Goal: Information Seeking & Learning: Check status

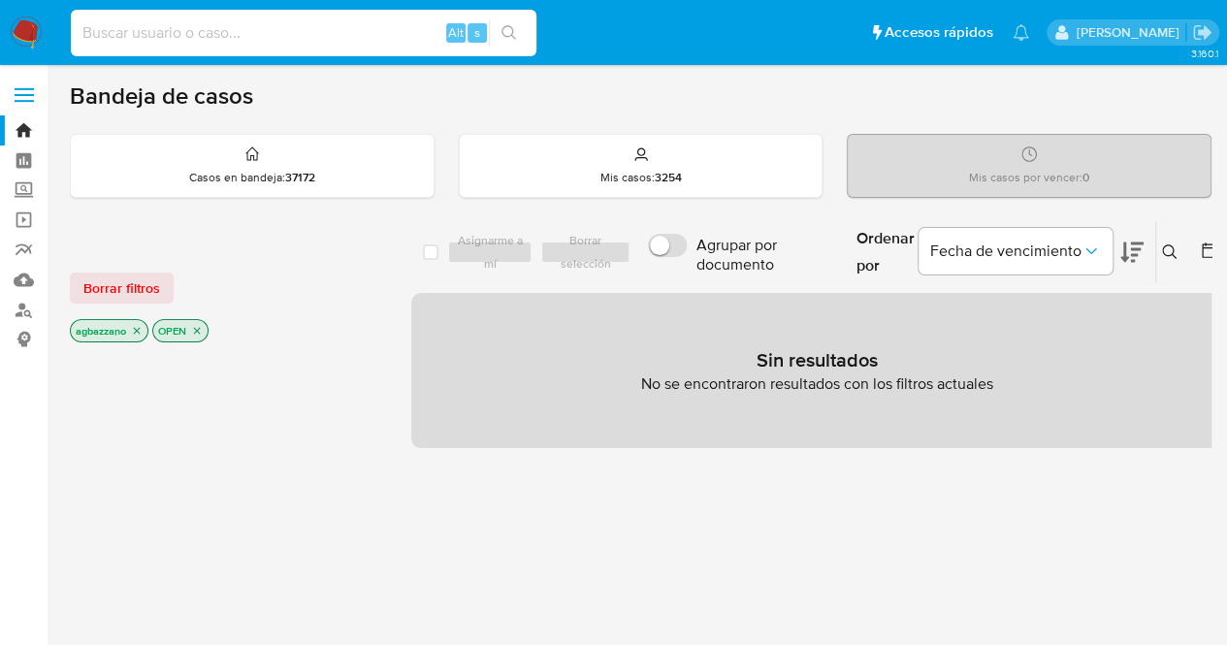
click at [216, 23] on input at bounding box center [304, 32] width 466 height 25
paste input "1697891830"
type input "1697891830"
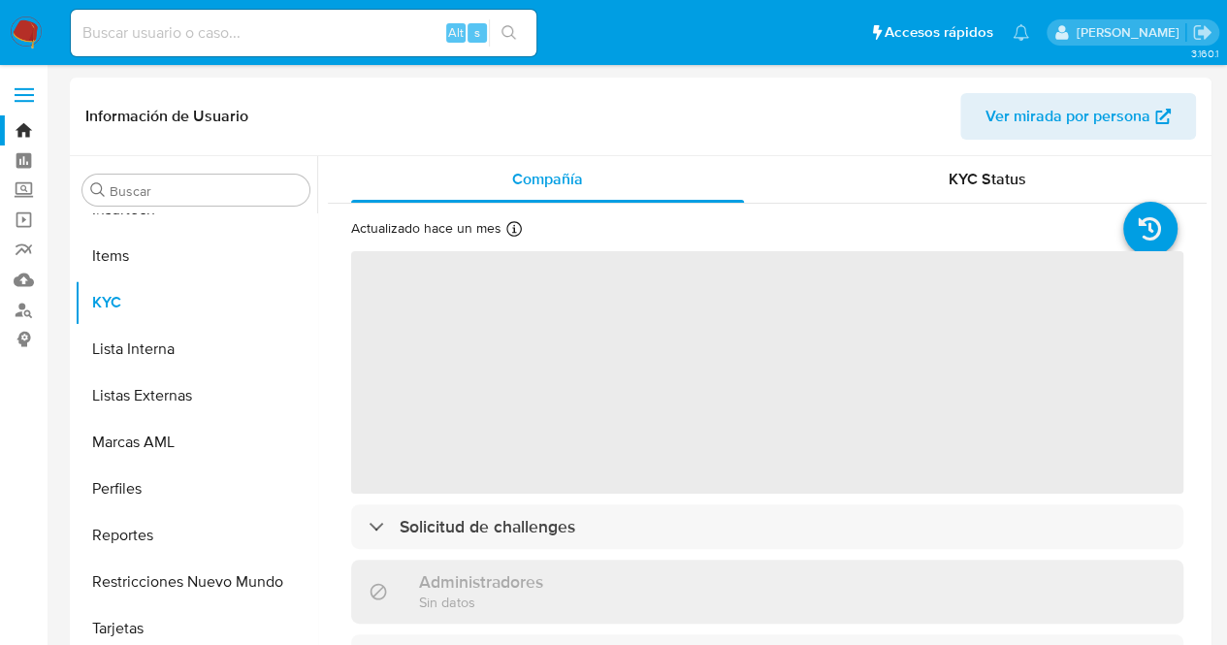
scroll to position [960, 0]
select select "10"
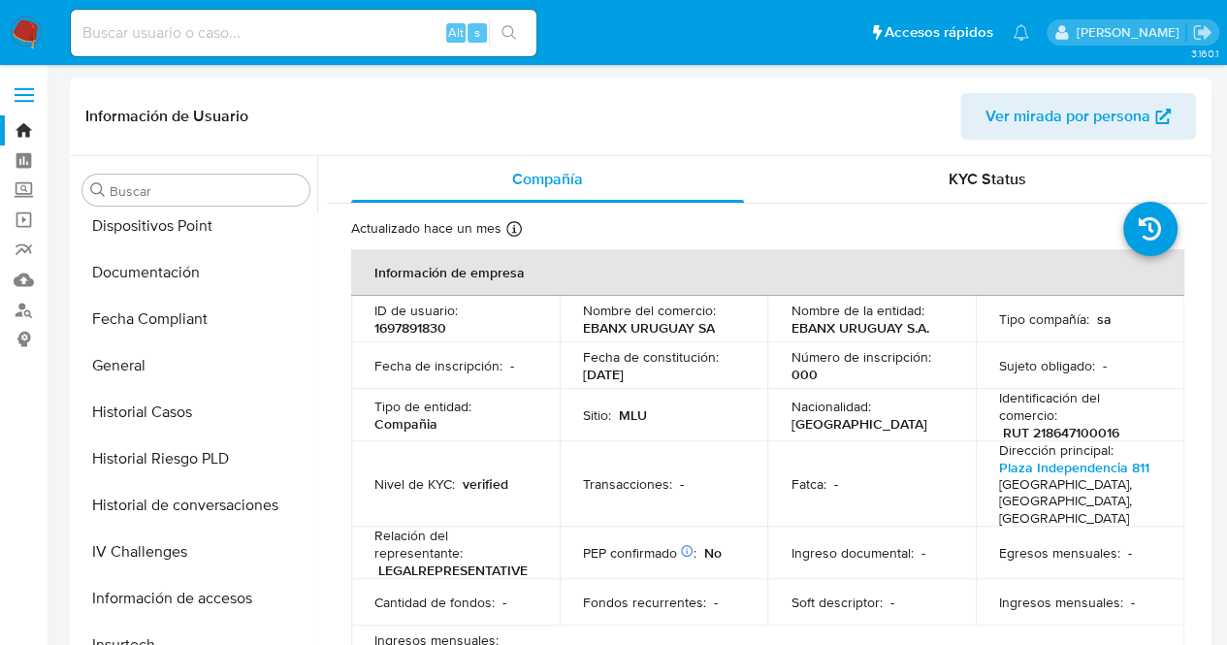
scroll to position [486, 0]
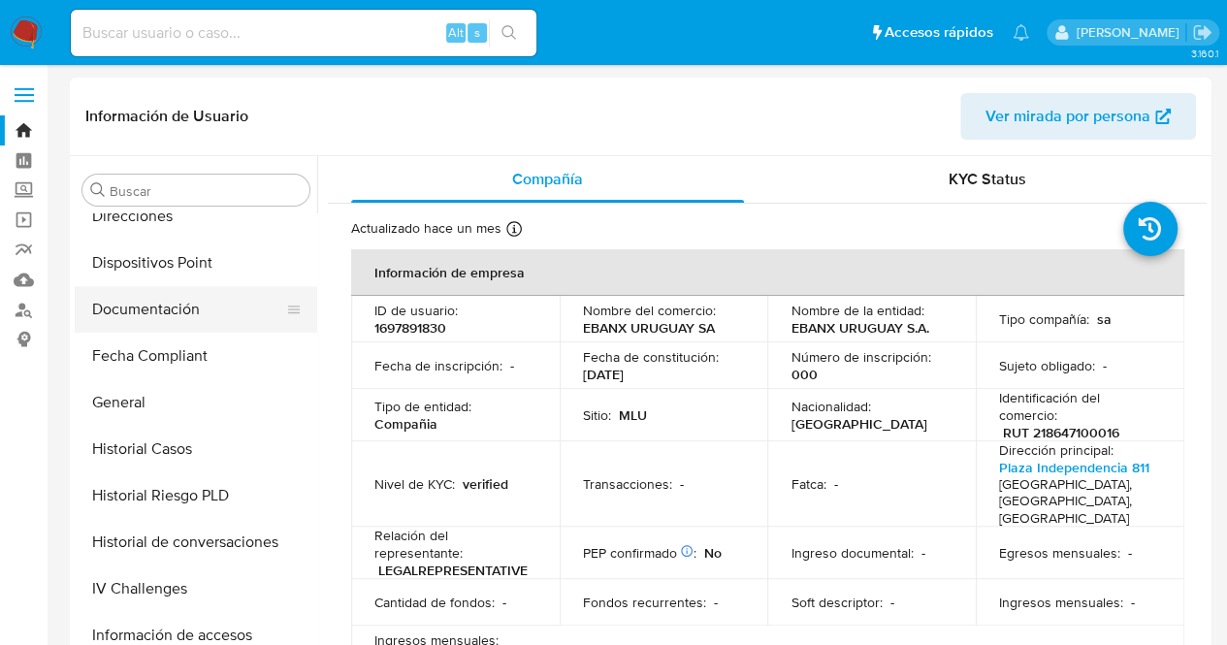
click at [227, 323] on button "Documentación" at bounding box center [188, 309] width 227 height 47
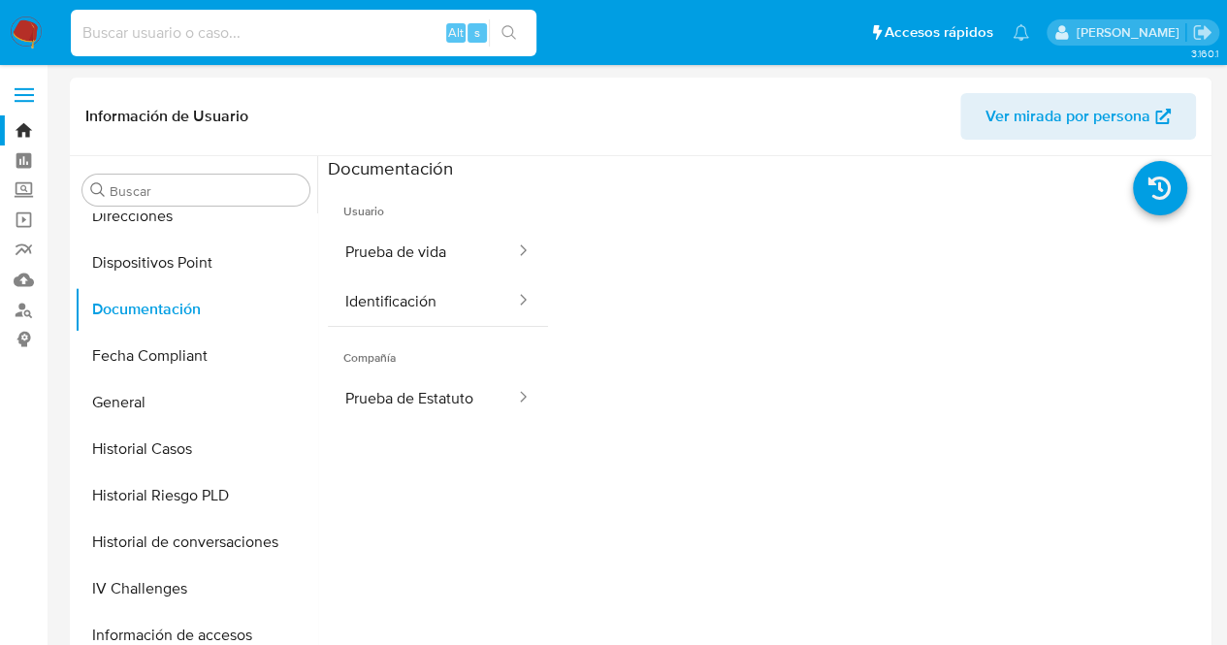
click at [219, 40] on input at bounding box center [304, 32] width 466 height 25
paste input "436790572"
type input "436790572"
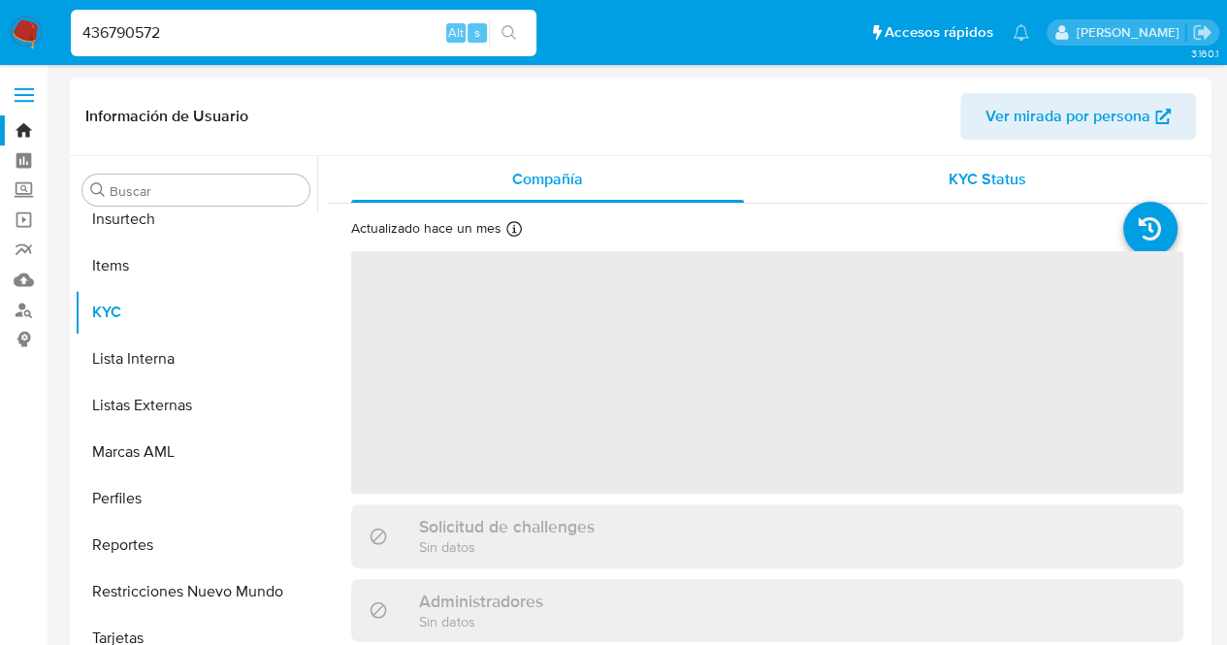
scroll to position [960, 0]
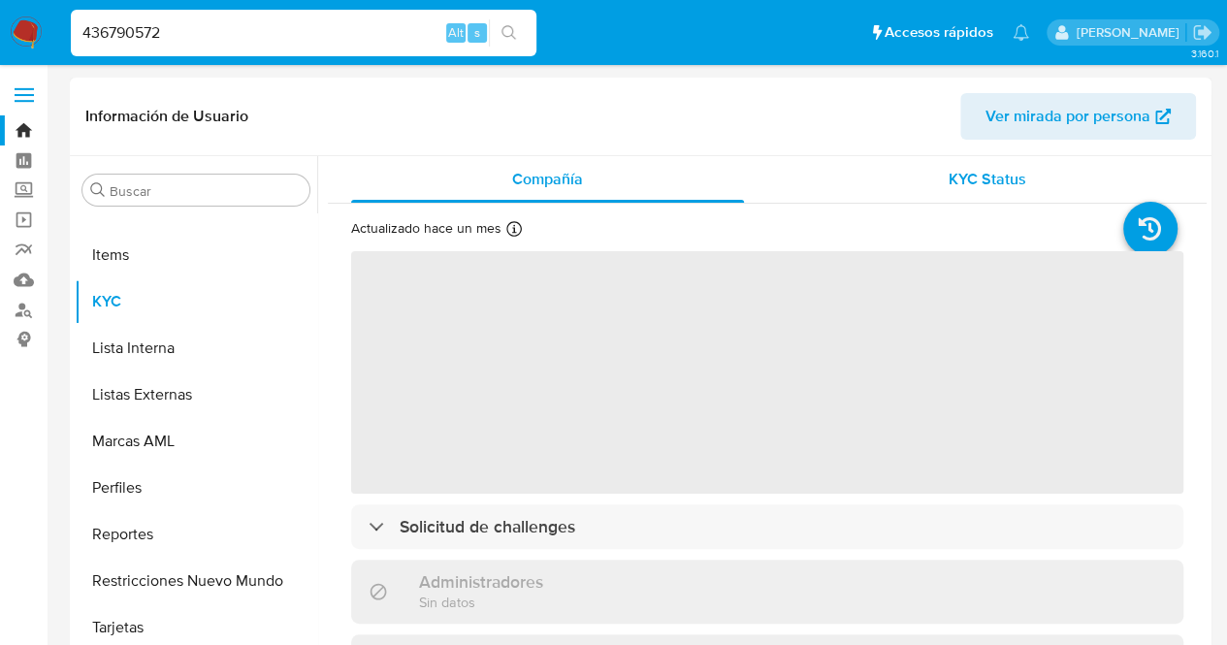
click at [922, 180] on div "KYC Status" at bounding box center [987, 179] width 393 height 47
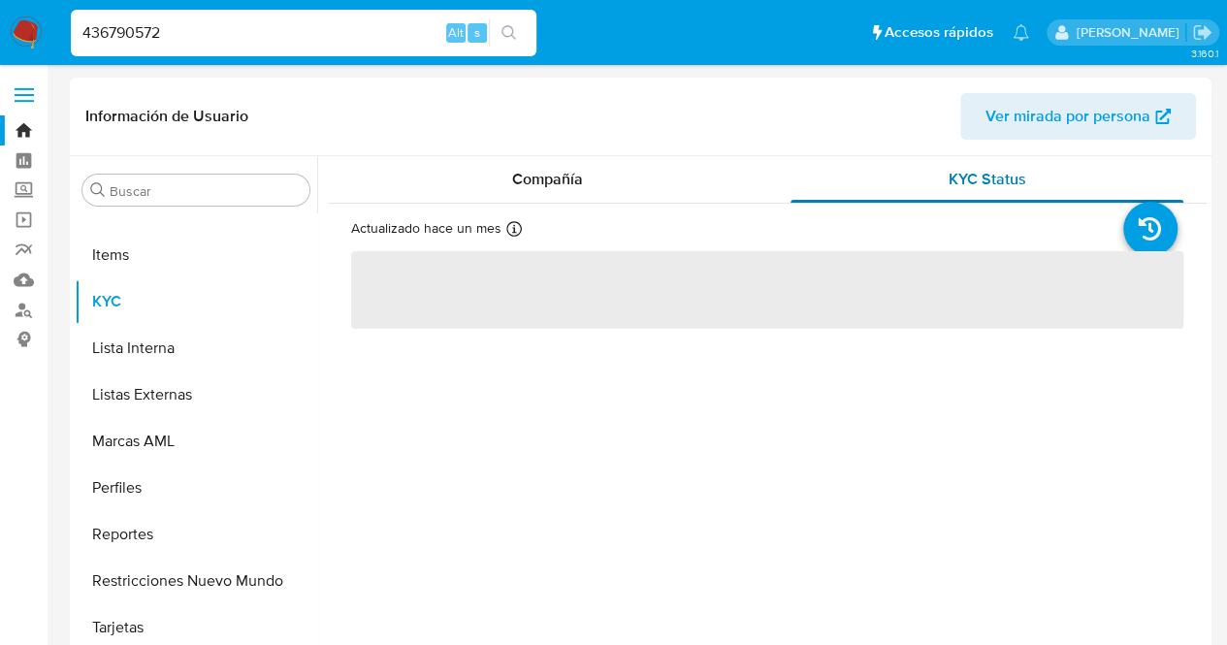
select select "10"
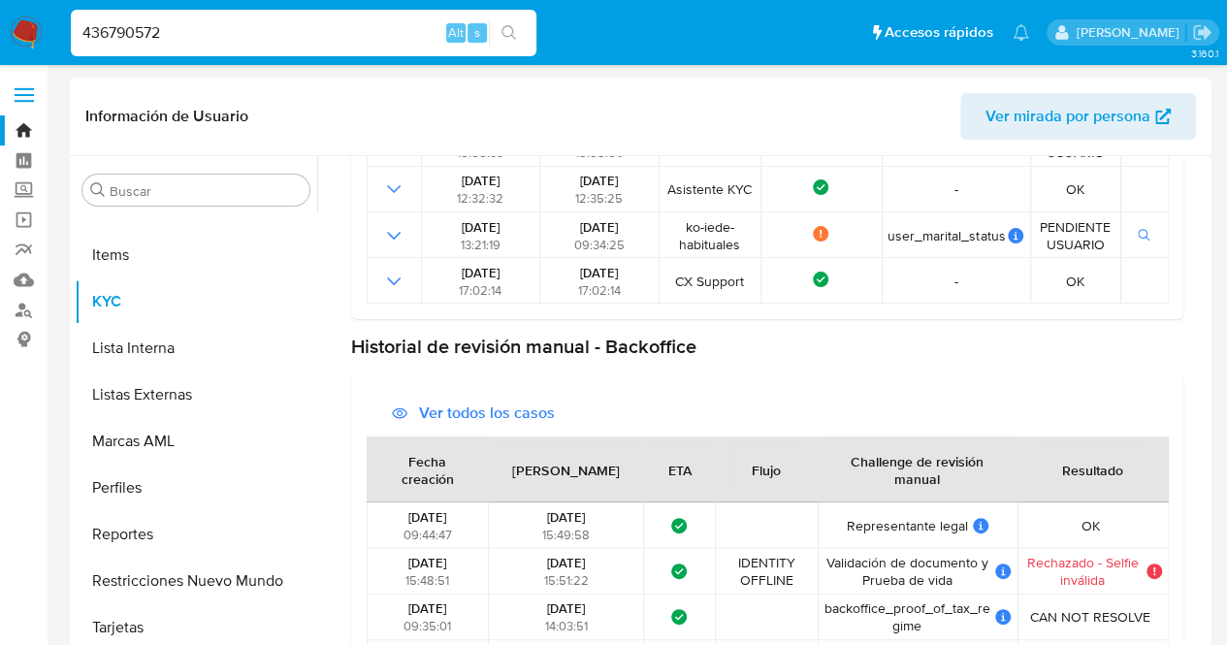
scroll to position [638, 0]
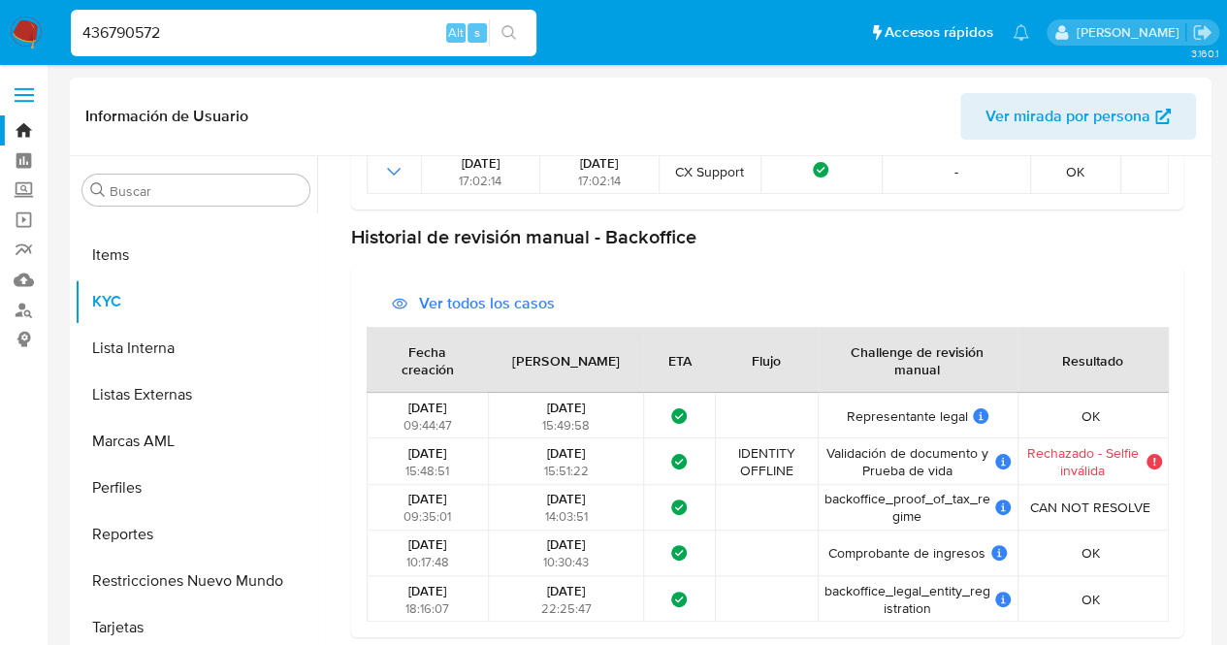
click at [1064, 556] on div "OK OK Resolución: Documento solicitado Comentario del representante: El documen…" at bounding box center [1093, 552] width 139 height 17
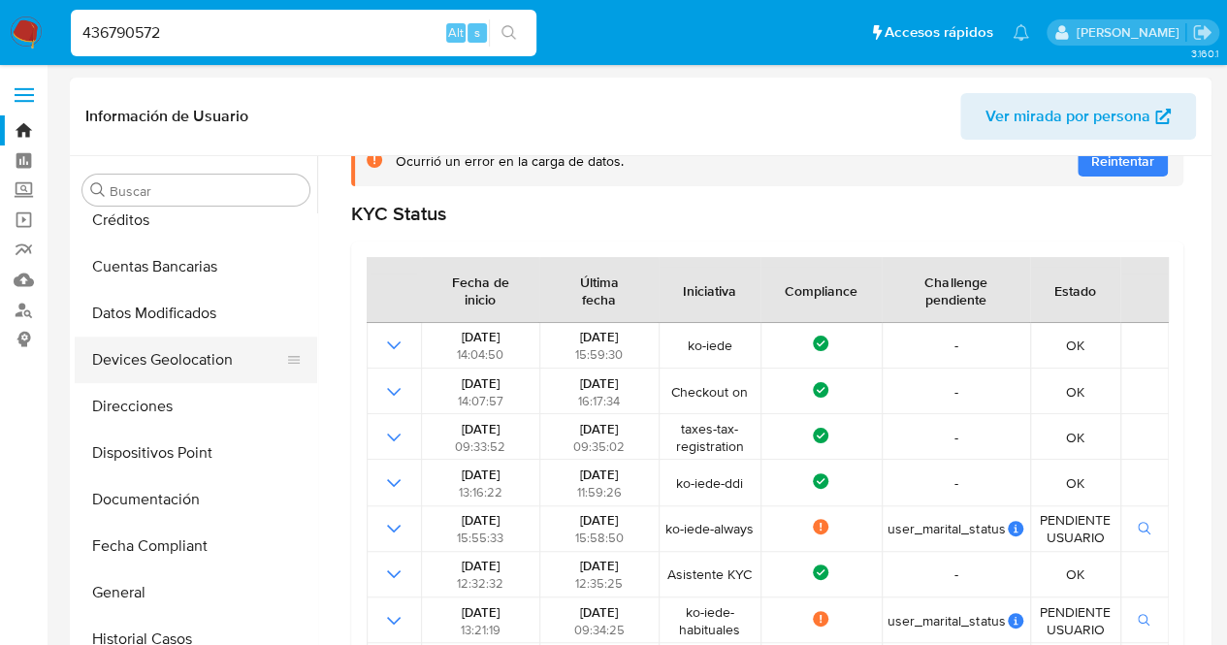
scroll to position [314, 0]
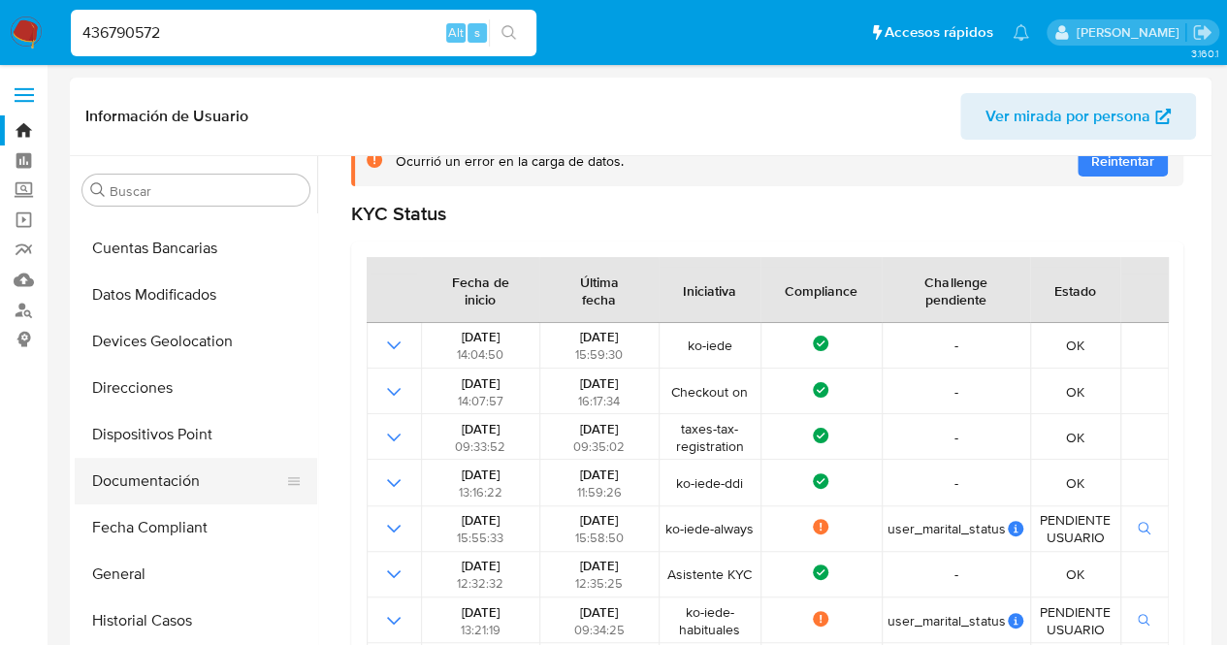
click at [197, 482] on button "Documentación" at bounding box center [188, 481] width 227 height 47
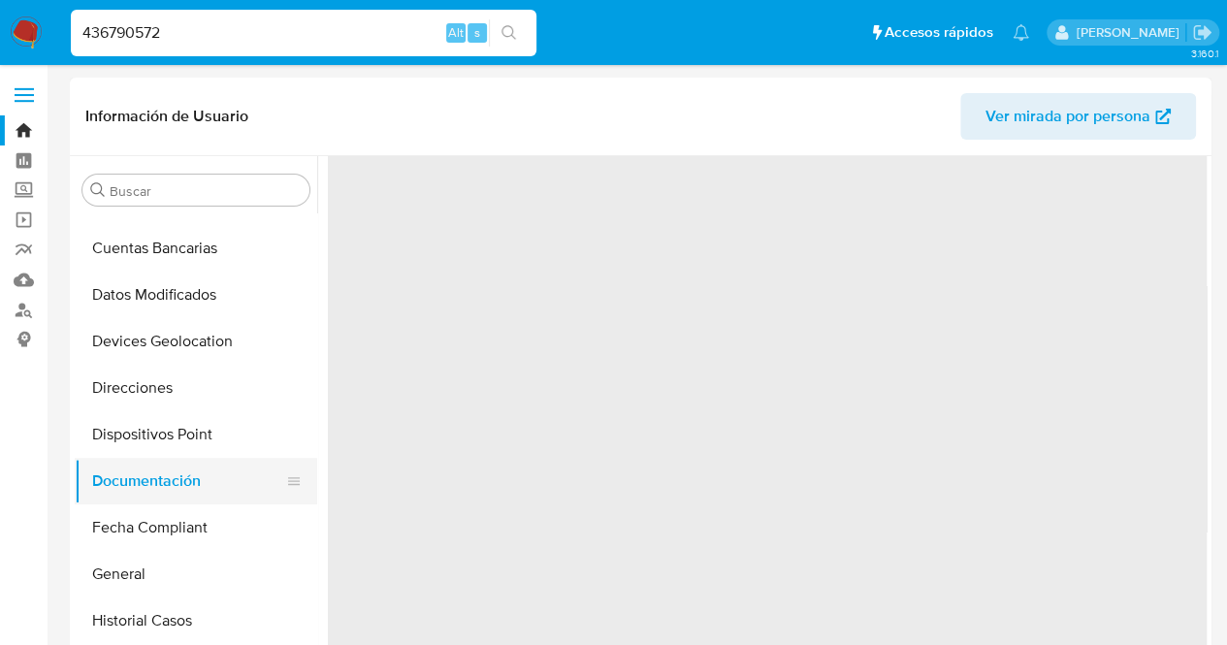
scroll to position [0, 0]
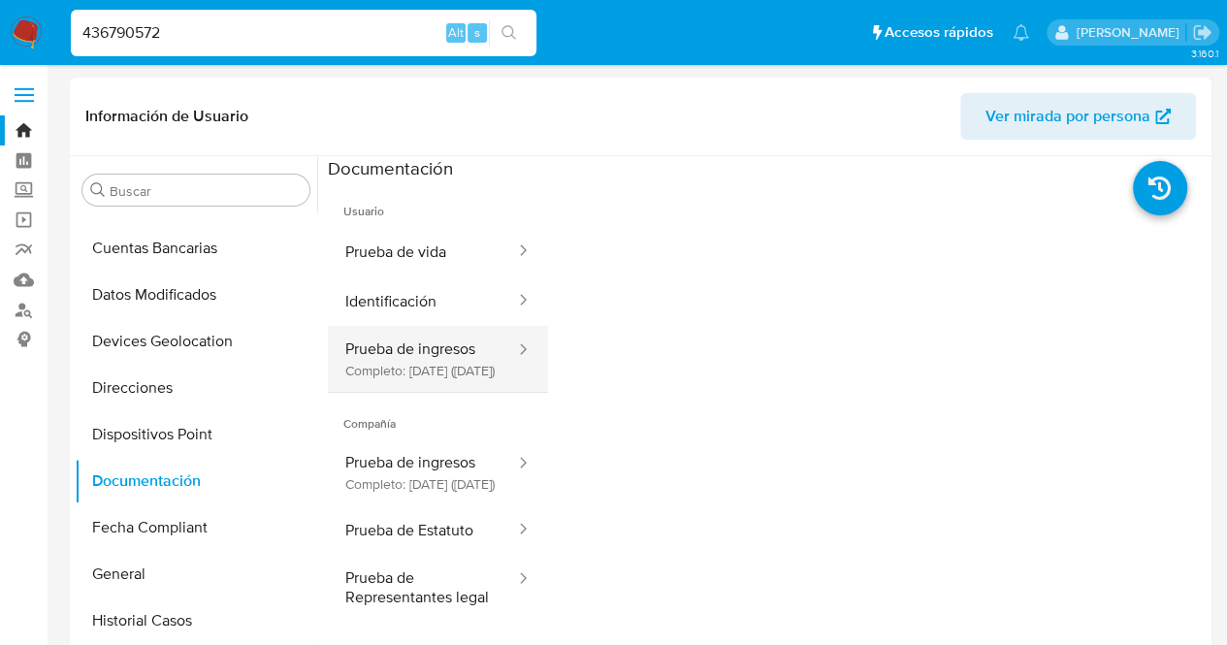
click at [441, 366] on button "Prueba de ingresos Completo: [DATE] ([DATE])" at bounding box center [422, 359] width 189 height 66
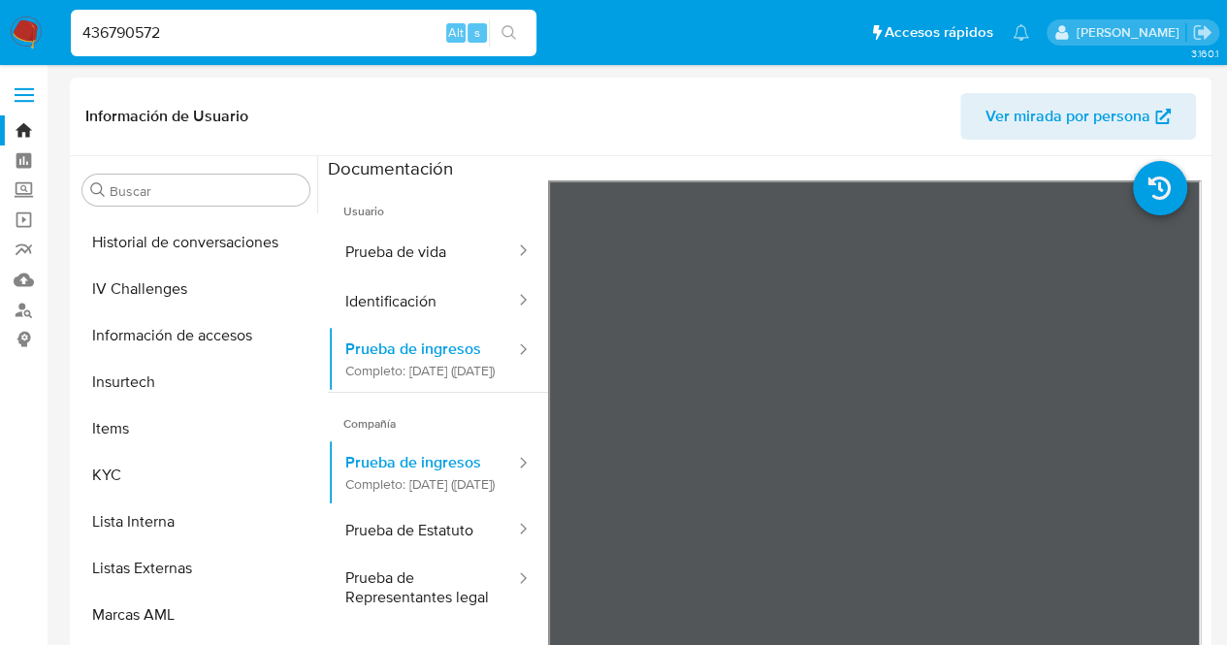
scroll to position [792, 0]
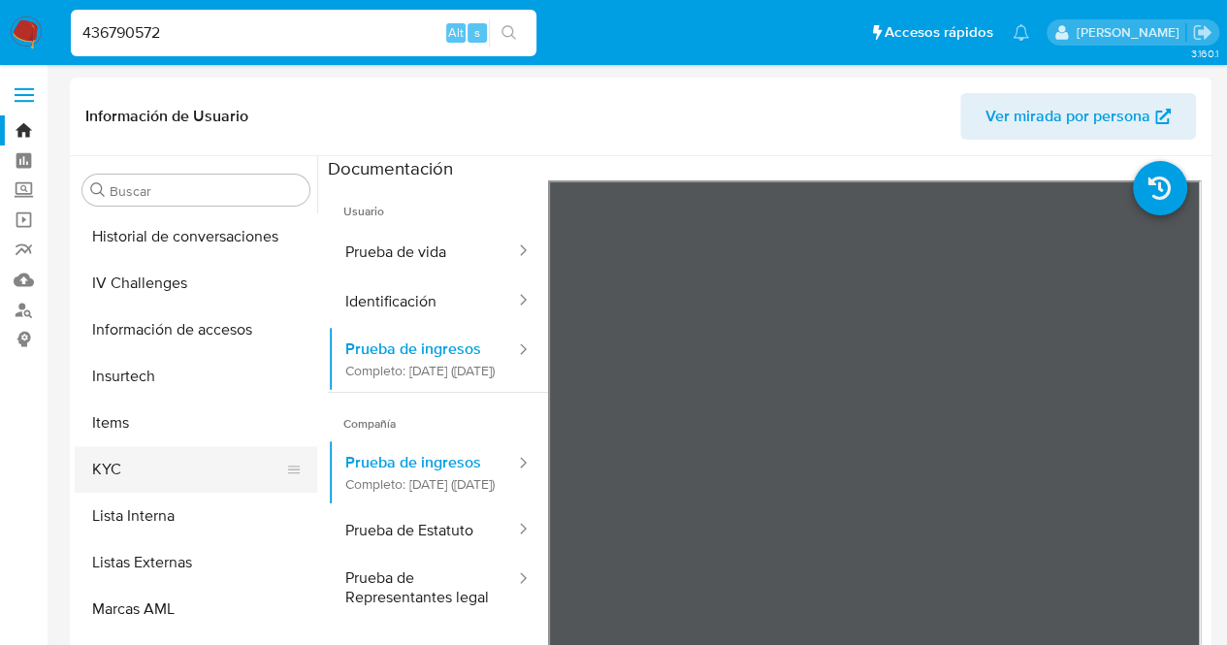
click at [211, 473] on button "KYC" at bounding box center [188, 469] width 227 height 47
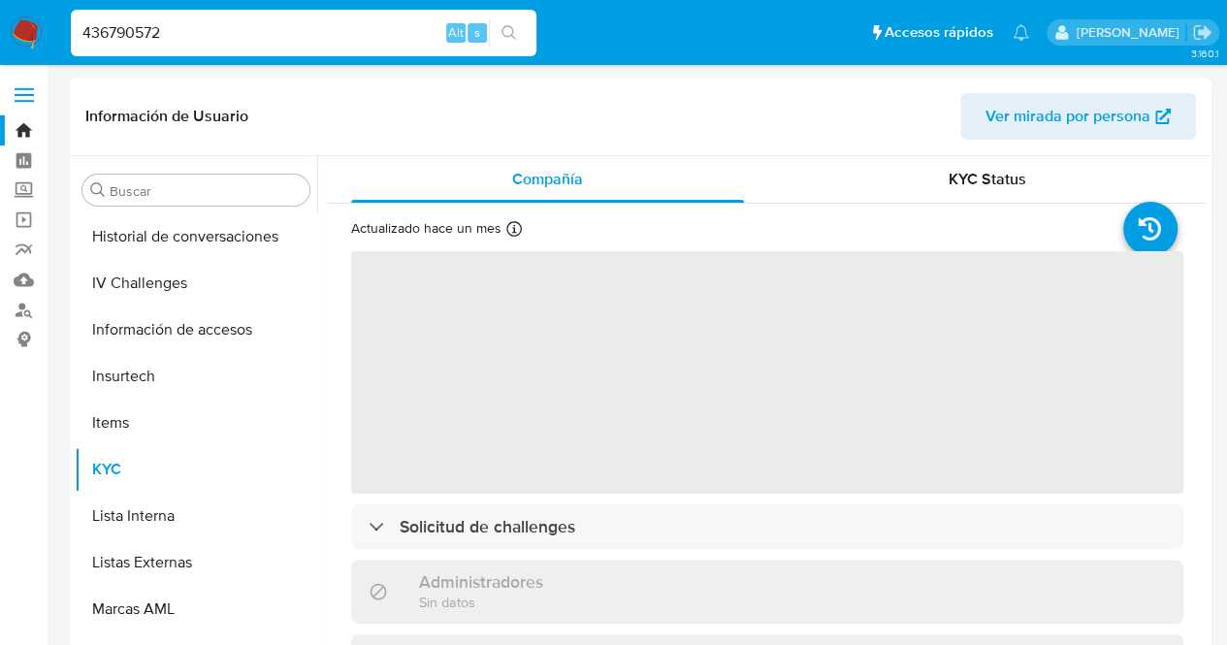
click at [697, 387] on span "‌" at bounding box center [767, 372] width 833 height 243
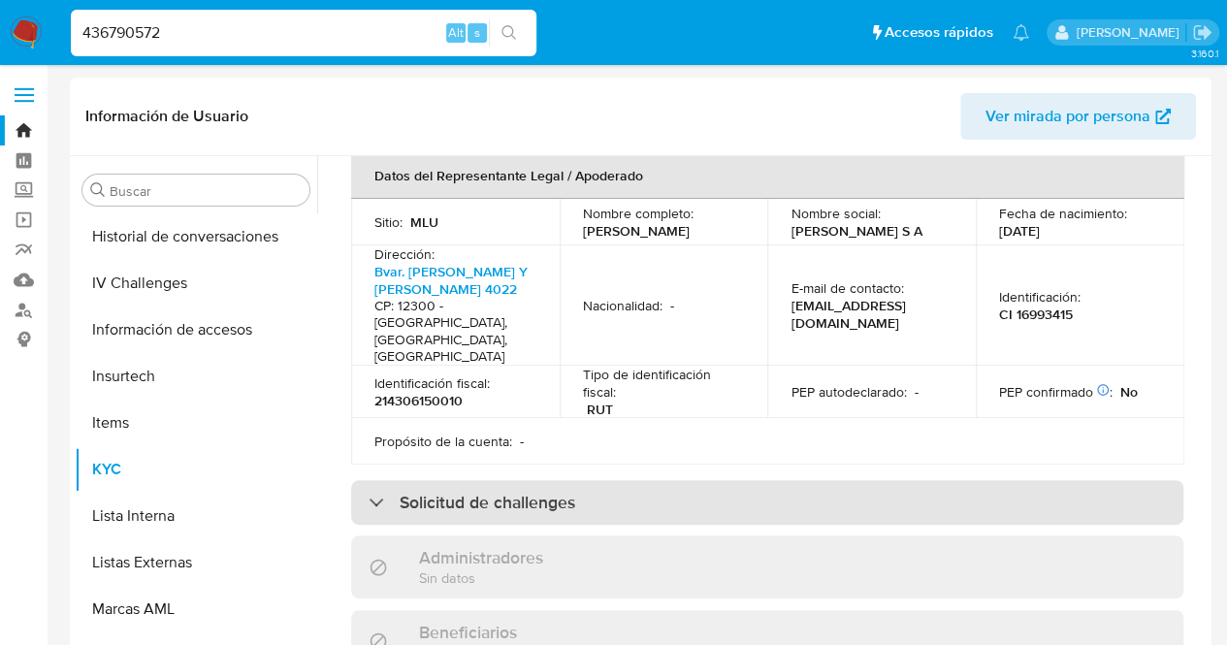
click at [579, 480] on div "Solicitud de challenges" at bounding box center [767, 502] width 833 height 45
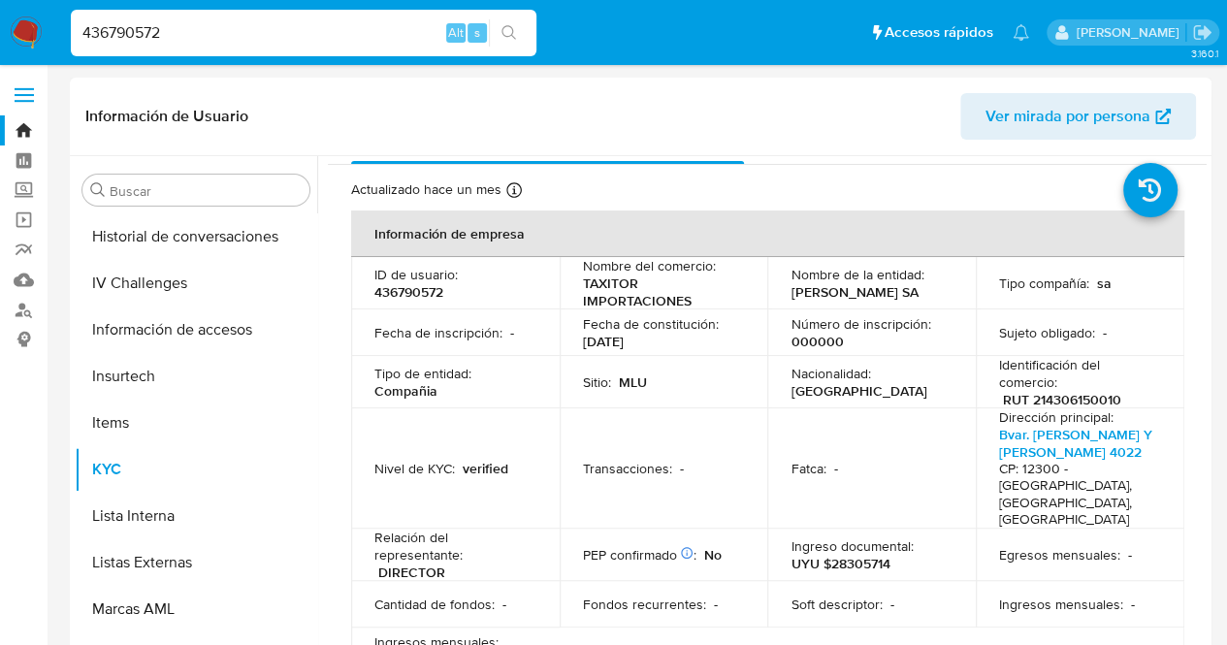
scroll to position [0, 0]
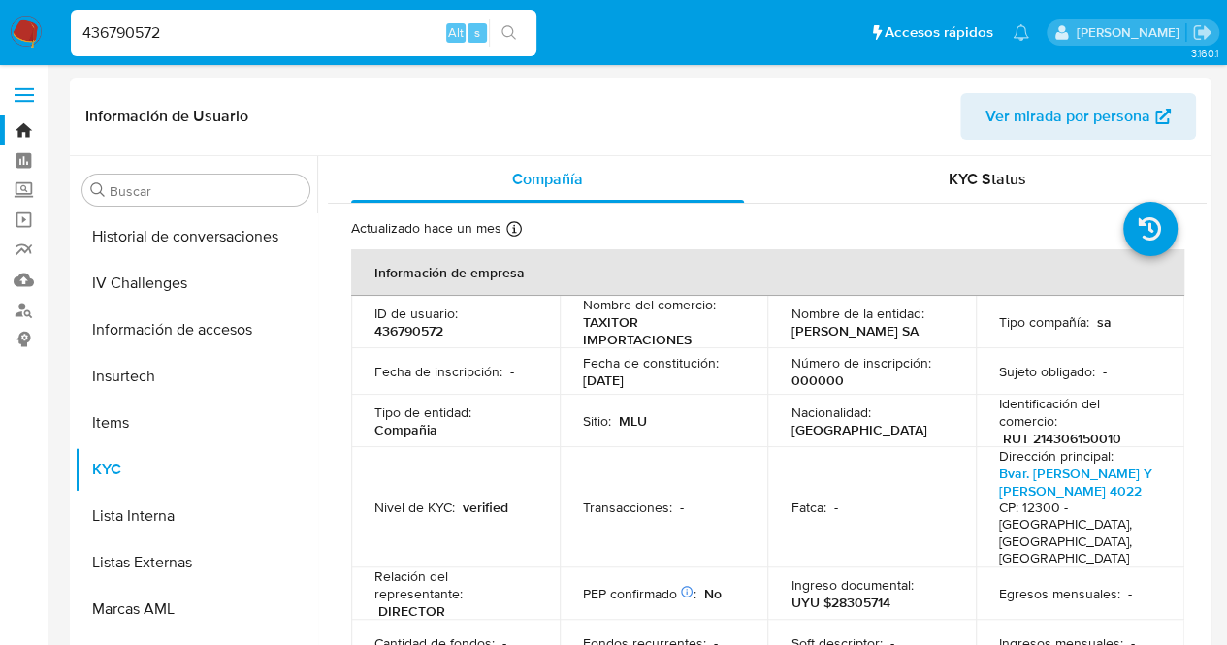
click at [943, 119] on header "Información de Usuario Ver mirada por persona" at bounding box center [640, 116] width 1111 height 47
click at [970, 170] on span "KYC Status" at bounding box center [988, 179] width 78 height 22
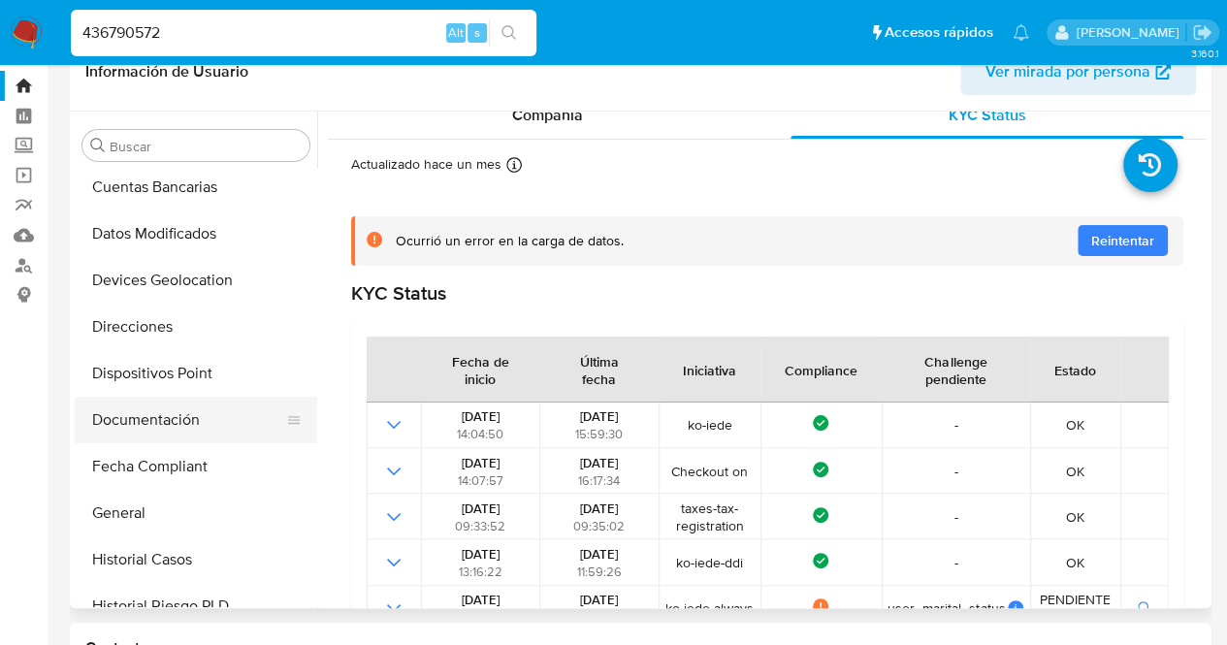
scroll to position [340, 0]
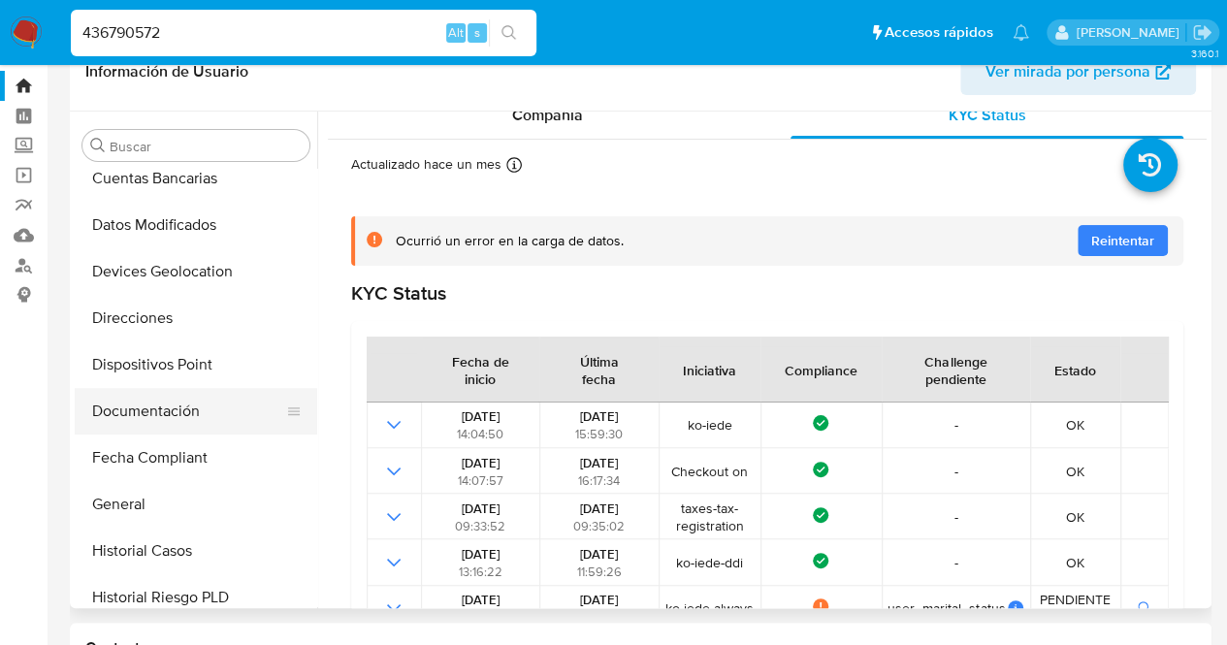
click at [171, 426] on button "Documentación" at bounding box center [188, 411] width 227 height 47
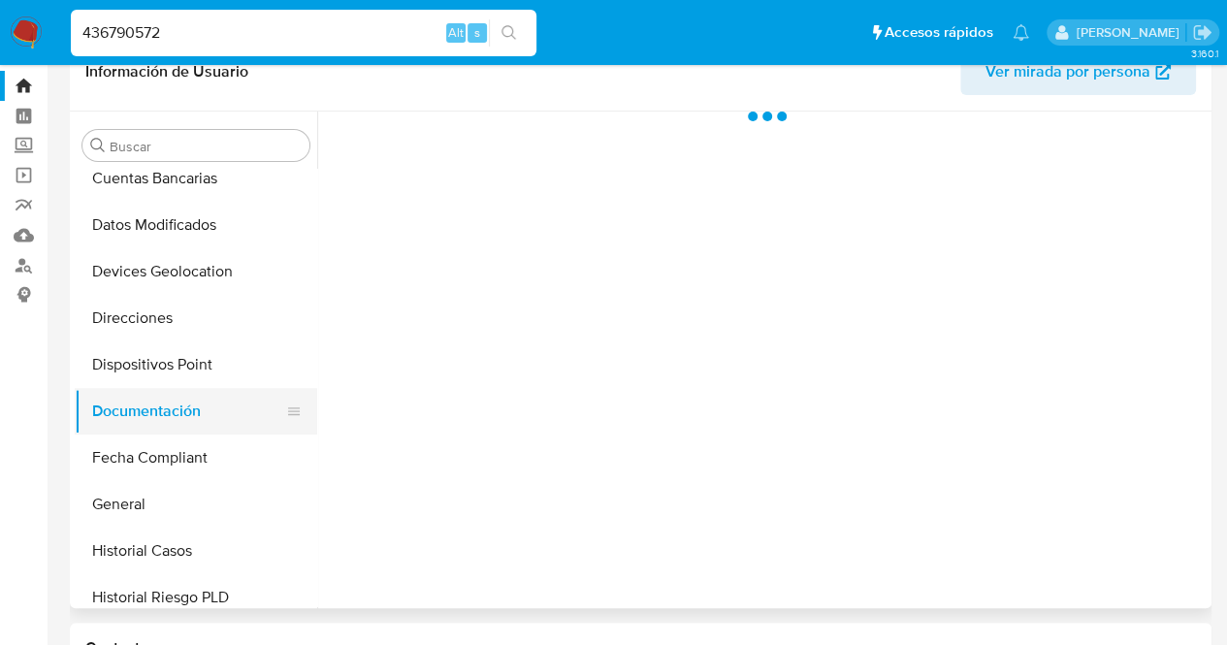
scroll to position [0, 0]
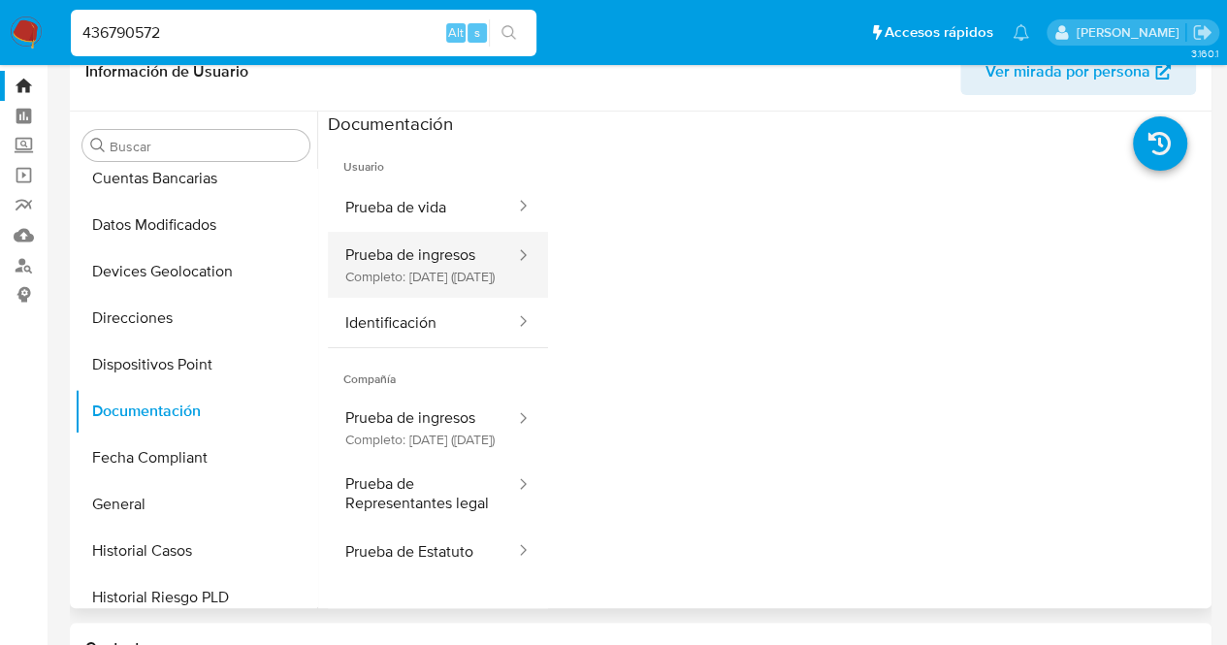
click at [503, 280] on div at bounding box center [517, 265] width 31 height 66
click at [475, 251] on button "Prueba de ingresos Completo: [DATE] ([DATE])" at bounding box center [422, 265] width 189 height 66
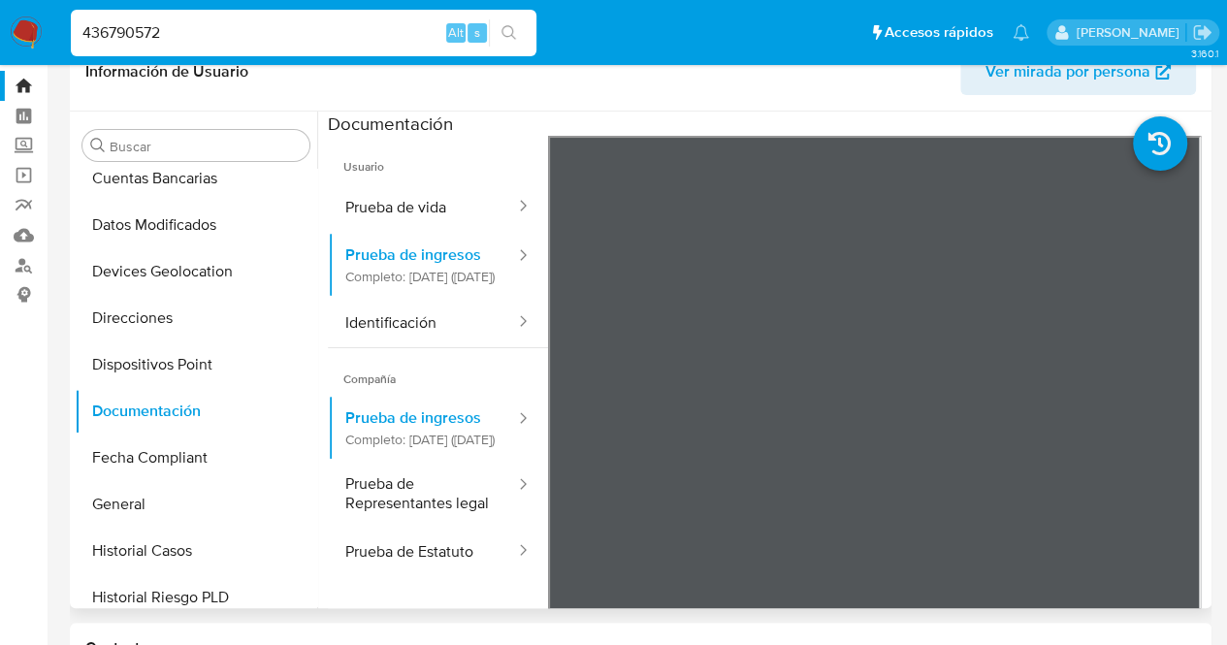
drag, startPoint x: 218, startPoint y: 37, endPoint x: 376, endPoint y: 173, distance: 207.8
click at [6, 61] on nav "Pausado Ver notificaciones 436790572 Alt s Accesos rápidos Presiona las siguien…" at bounding box center [613, 32] width 1227 height 65
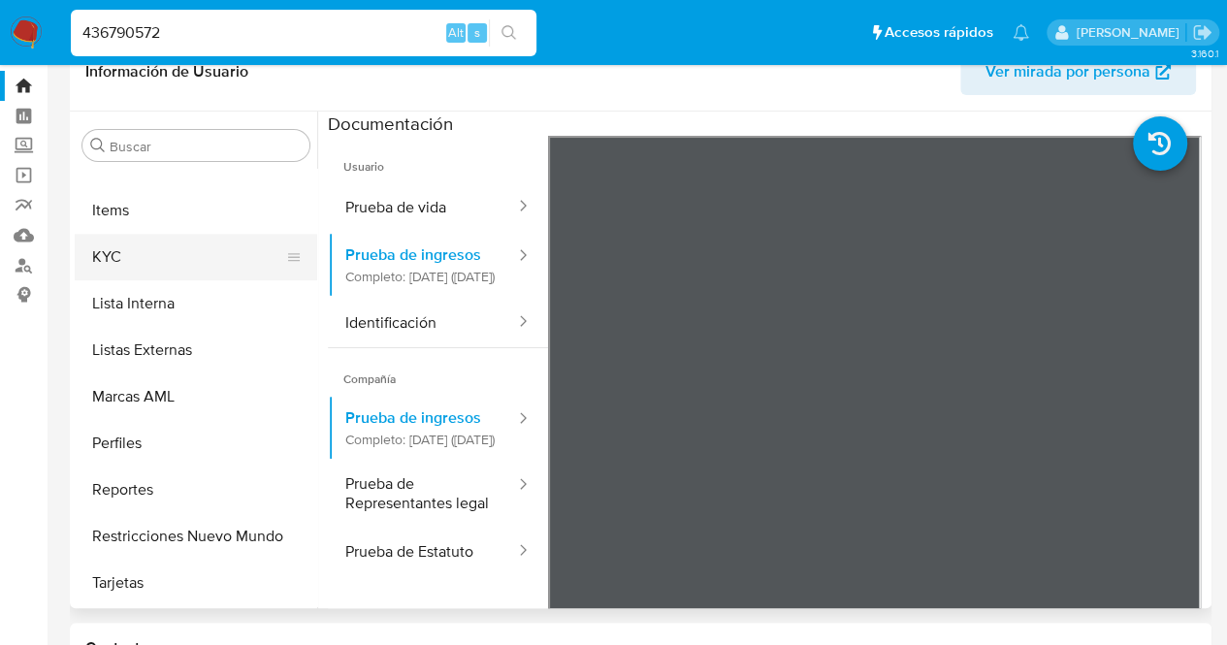
click at [153, 261] on button "KYC" at bounding box center [188, 257] width 227 height 47
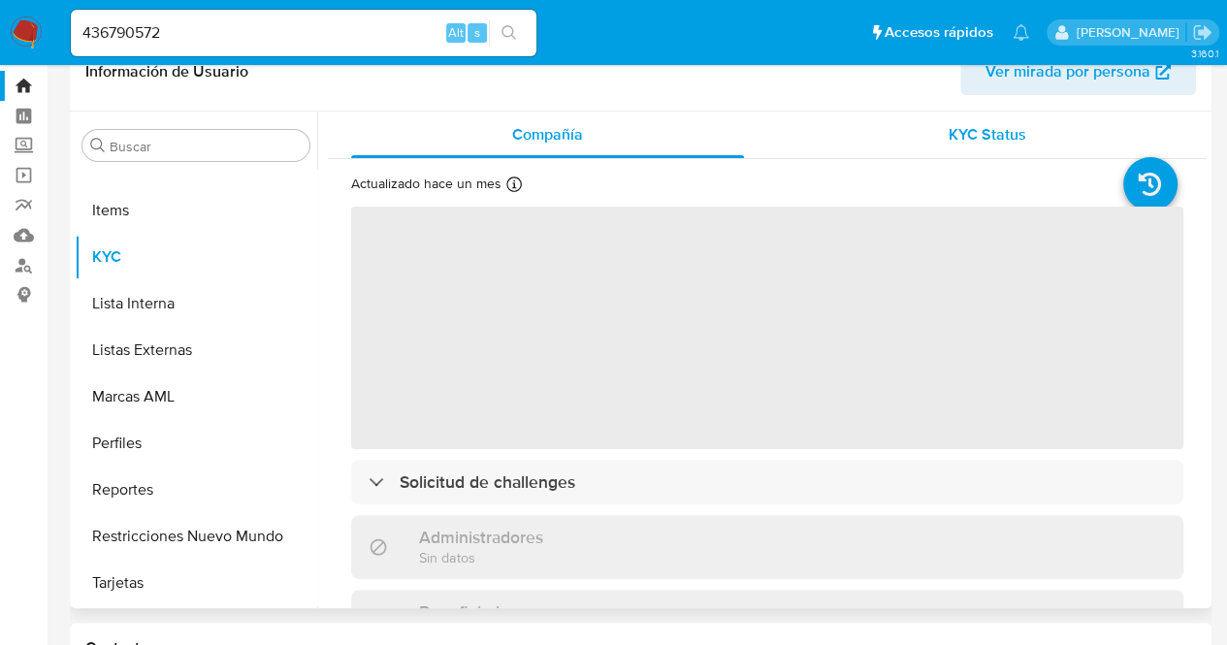
click at [937, 127] on div "KYC Status" at bounding box center [987, 135] width 393 height 47
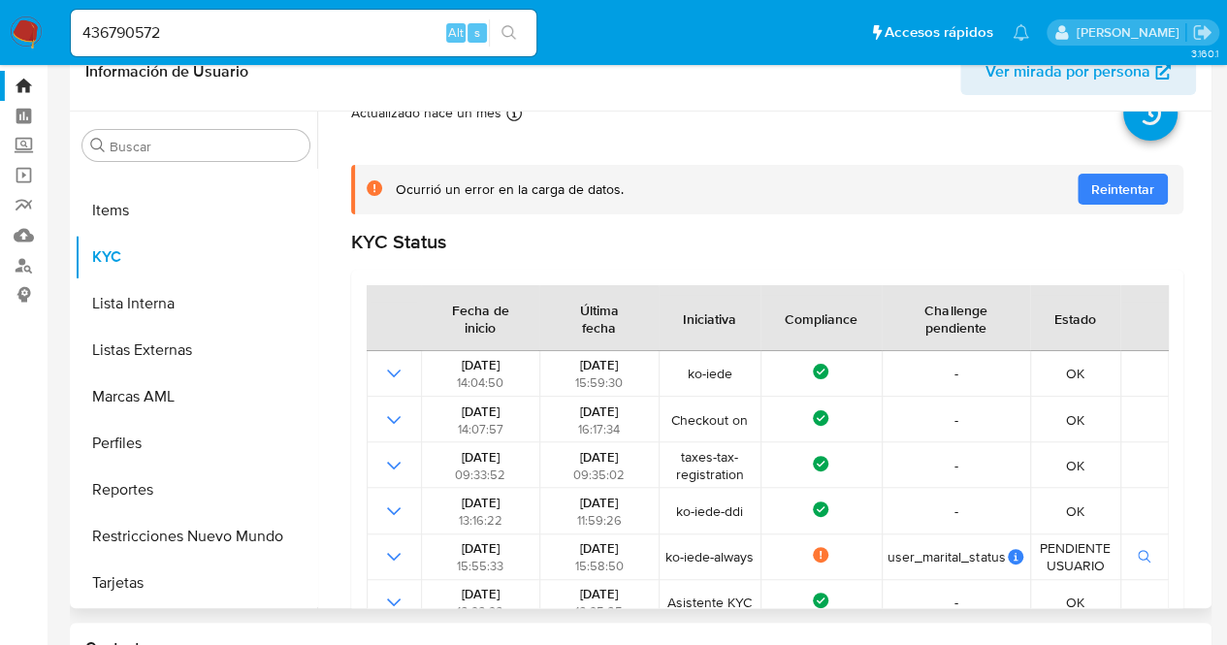
scroll to position [0, 0]
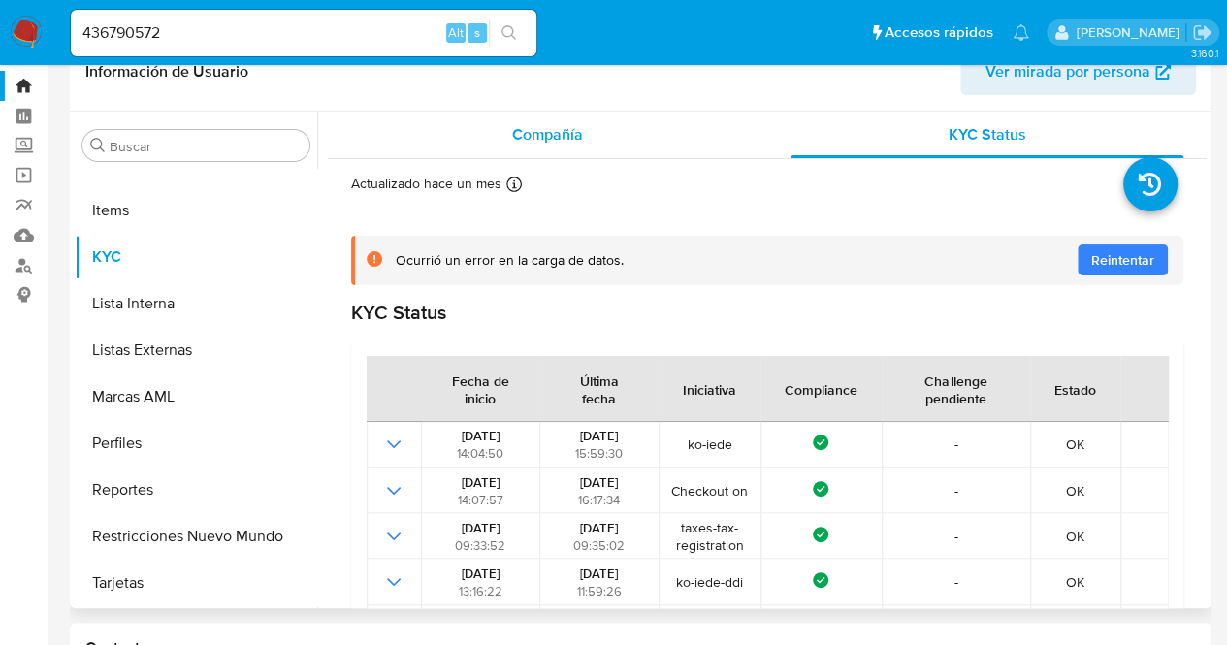
click at [634, 123] on div "Compañía" at bounding box center [547, 135] width 393 height 47
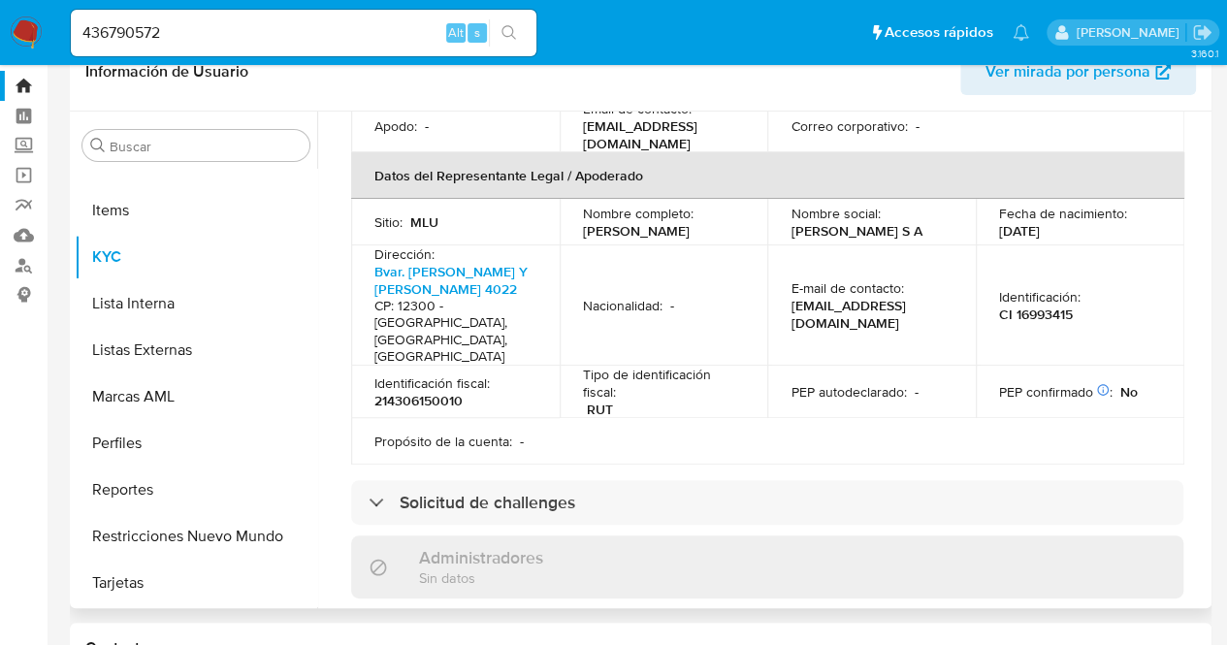
scroll to position [776, 0]
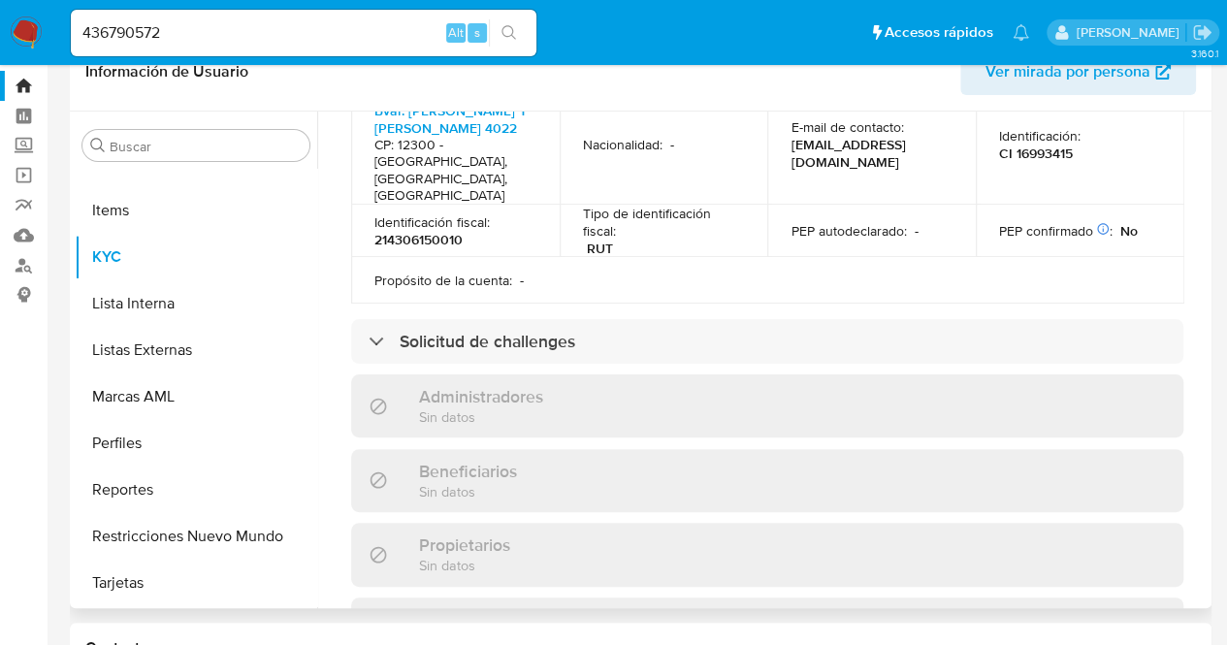
click at [572, 319] on div "Solicitud de challenges" at bounding box center [767, 341] width 833 height 45
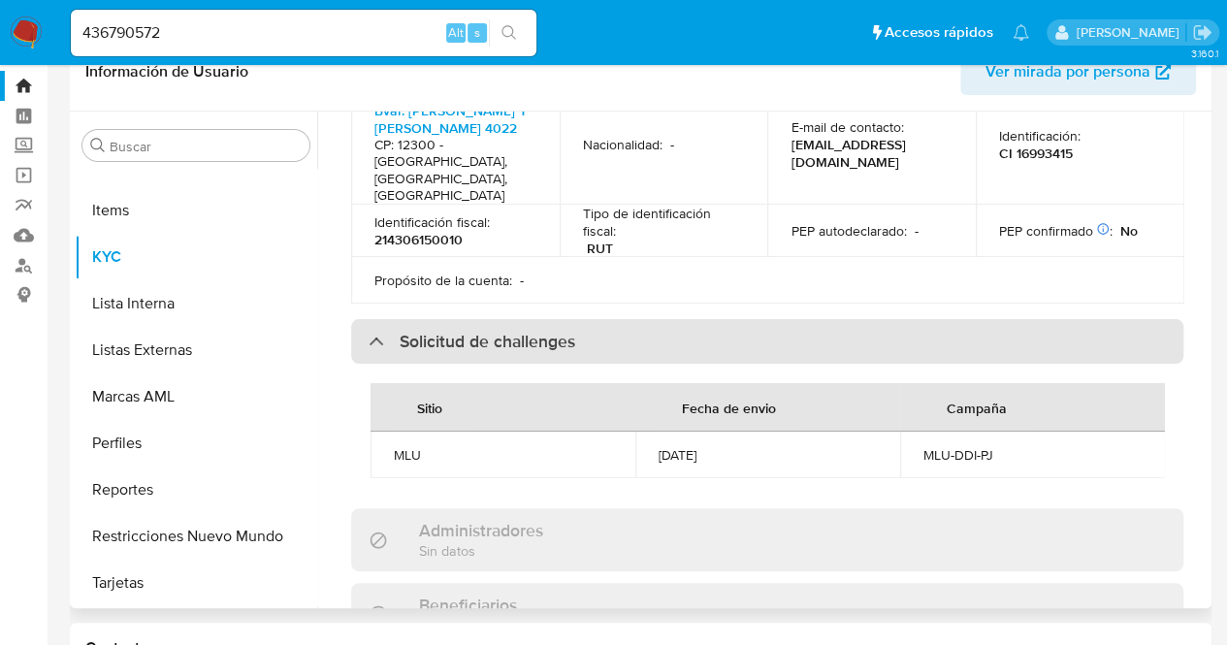
click at [572, 319] on div "Solicitud de challenges" at bounding box center [767, 341] width 833 height 45
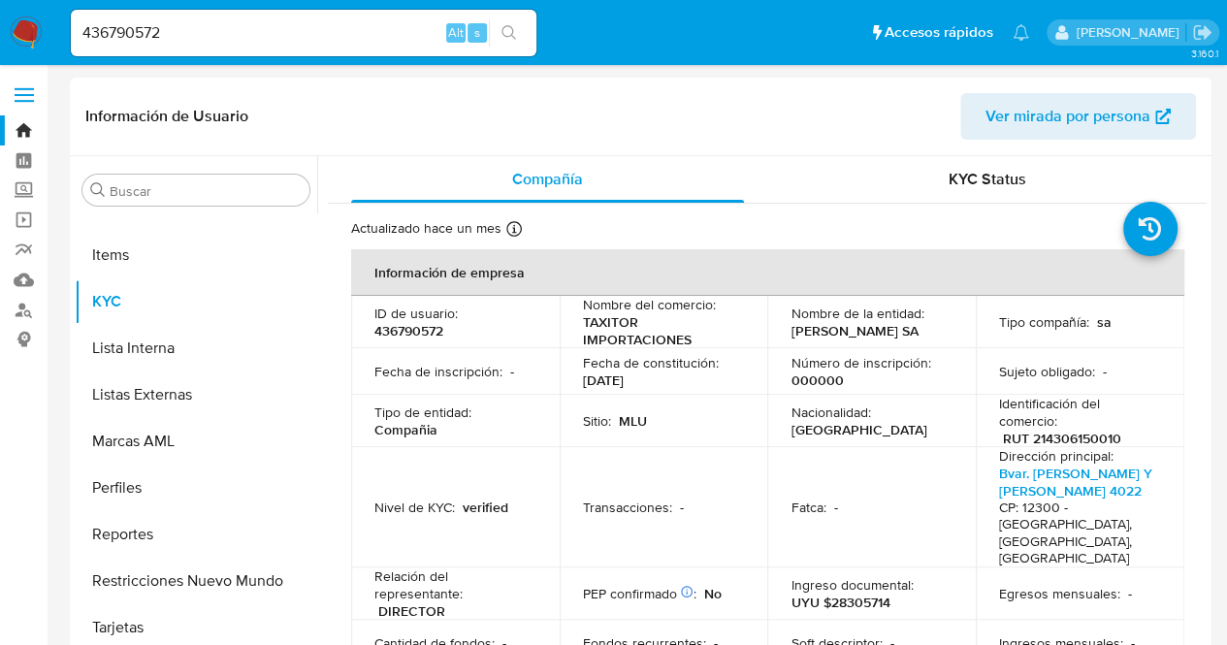
scroll to position [0, 0]
click at [915, 178] on div "KYC Status" at bounding box center [987, 179] width 393 height 47
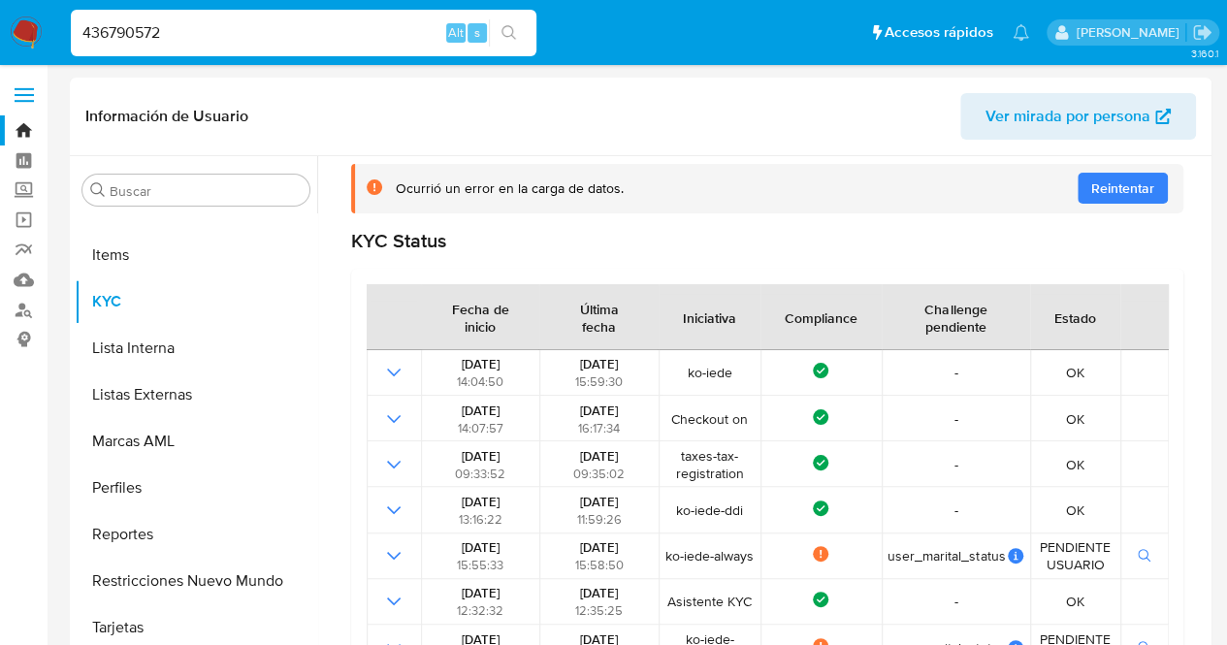
drag, startPoint x: 312, startPoint y: 33, endPoint x: 0, endPoint y: 23, distance: 312.6
click at [0, 23] on nav "Pausado Ver notificaciones 436790572 Alt s Accesos rápidos Presiona las siguien…" at bounding box center [613, 32] width 1227 height 65
paste input "618240366"
type input "618240366"
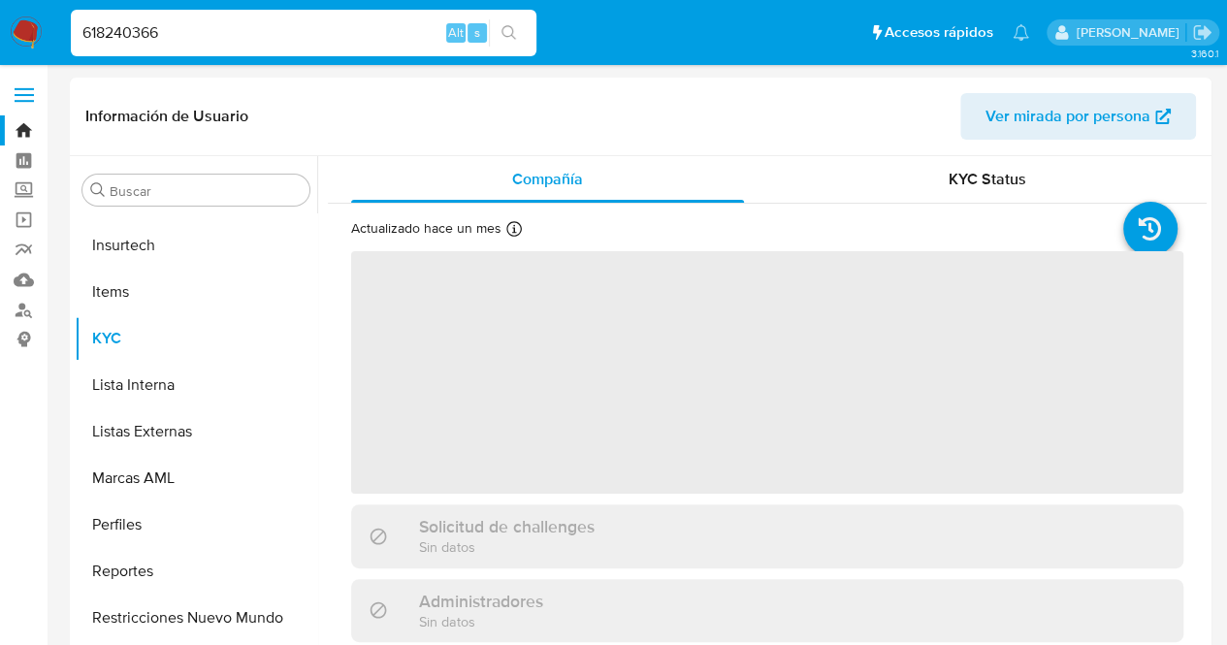
scroll to position [960, 0]
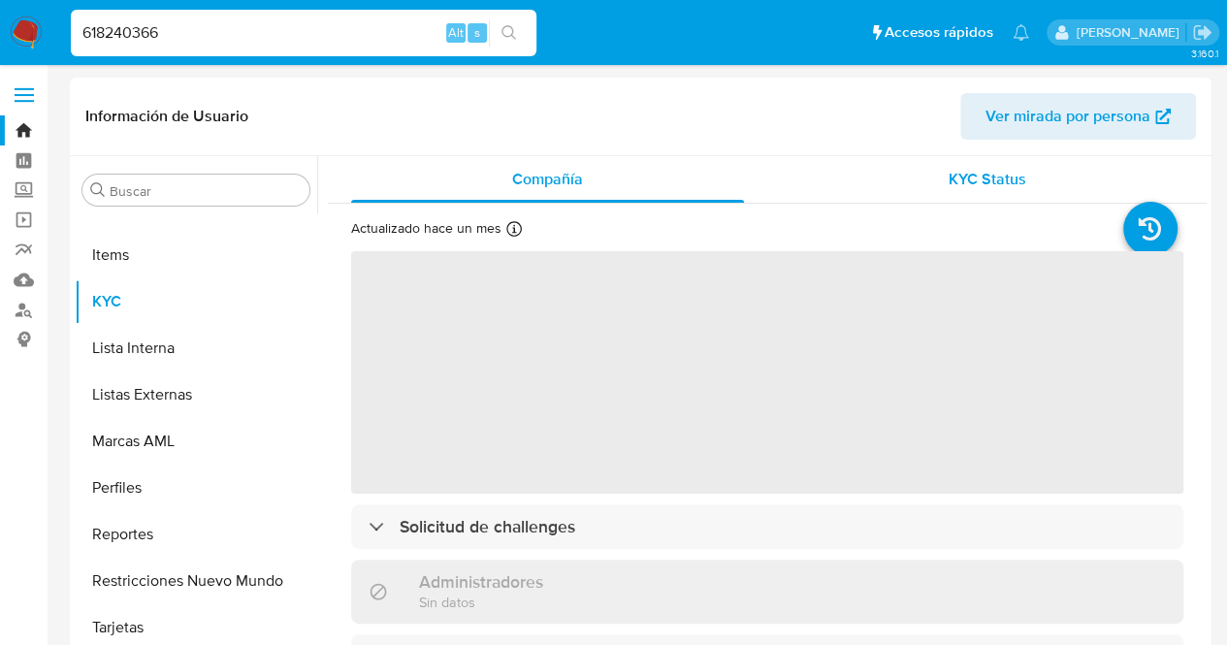
select select "10"
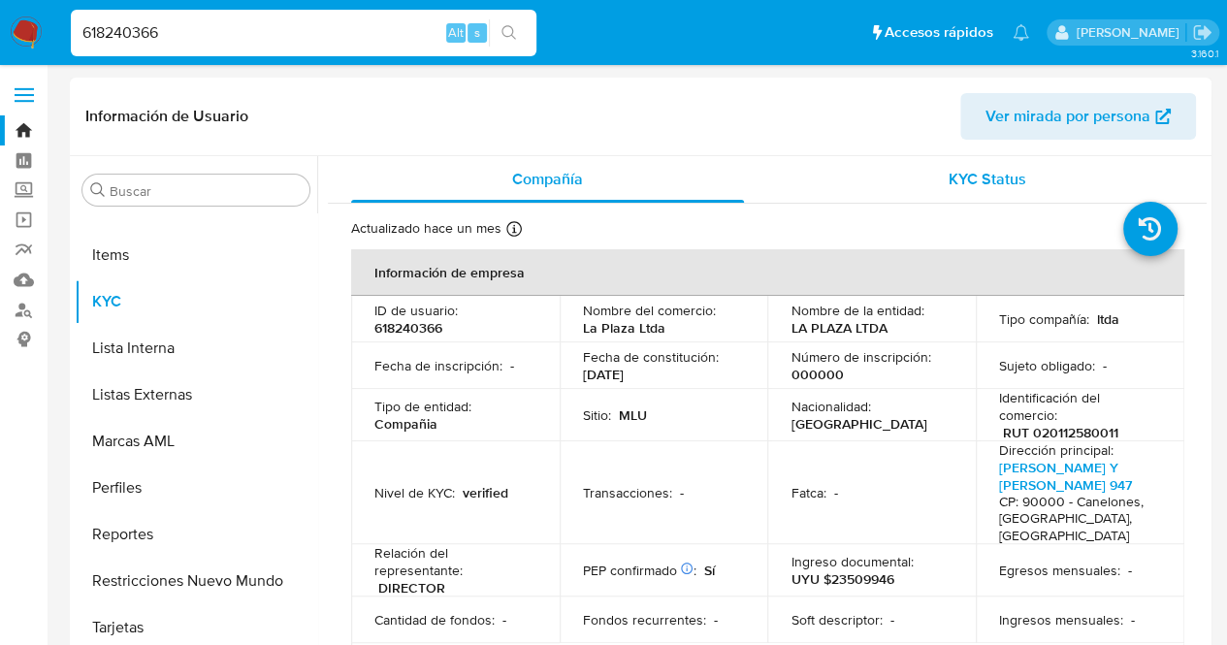
click at [949, 175] on span "KYC Status" at bounding box center [988, 179] width 78 height 22
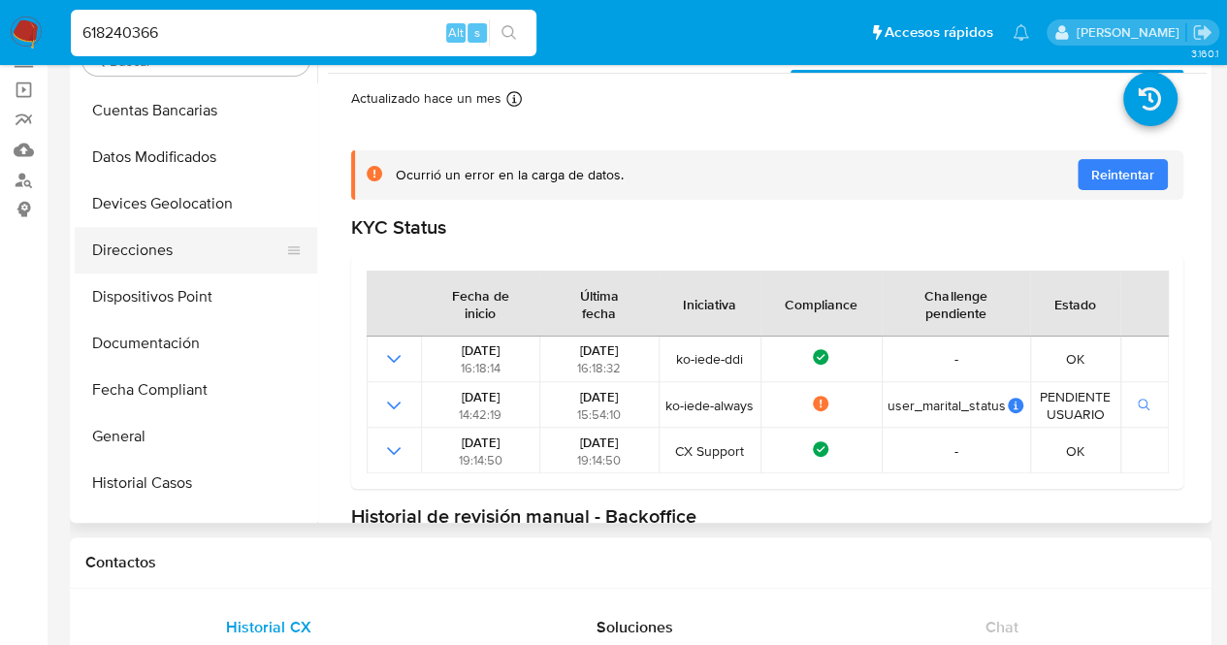
scroll to position [333, 0]
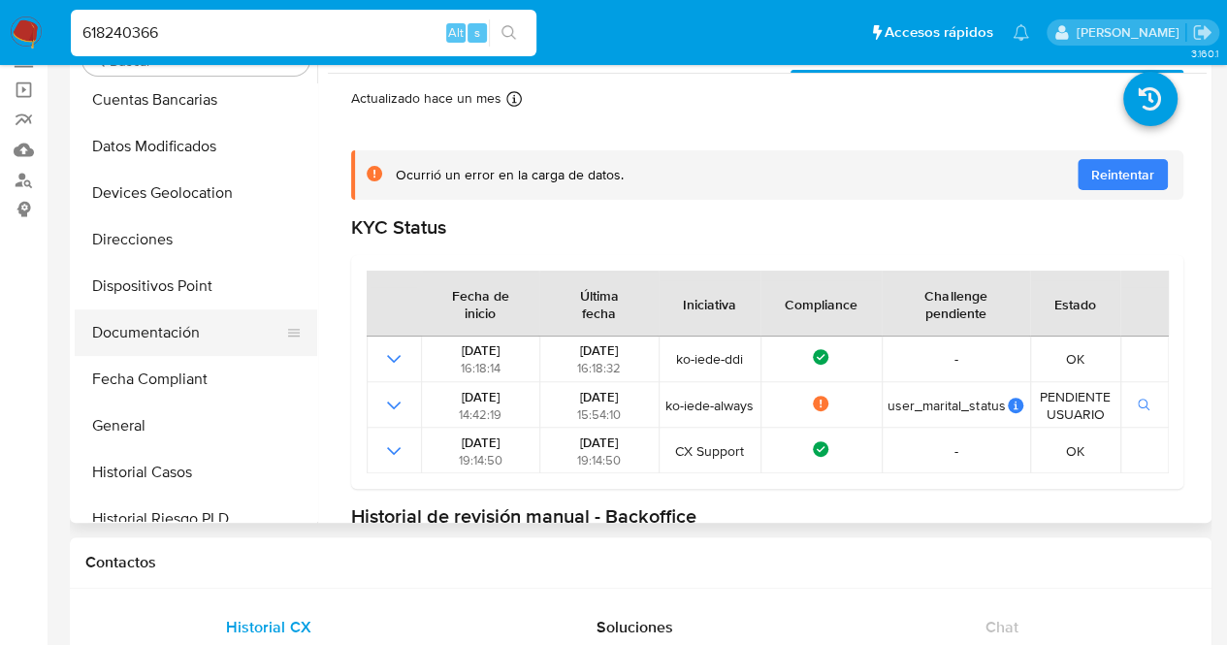
click at [199, 317] on button "Documentación" at bounding box center [188, 333] width 227 height 47
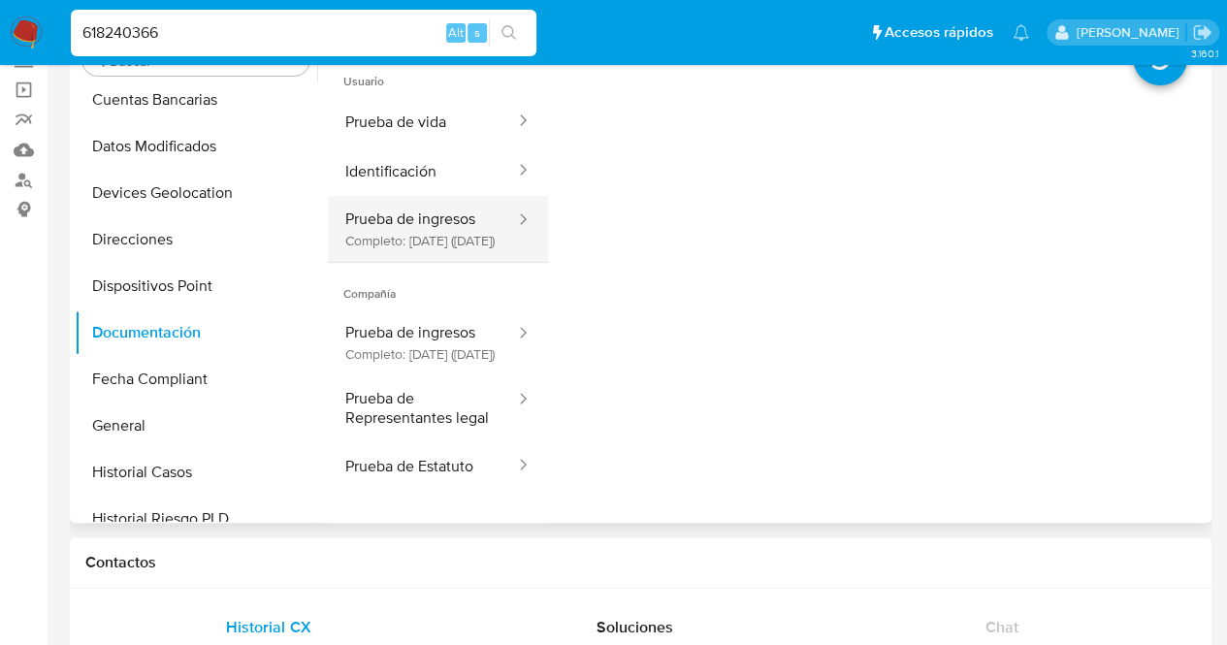
click at [422, 220] on button "Prueba de ingresos Completo: [DATE] ([DATE])" at bounding box center [422, 229] width 189 height 66
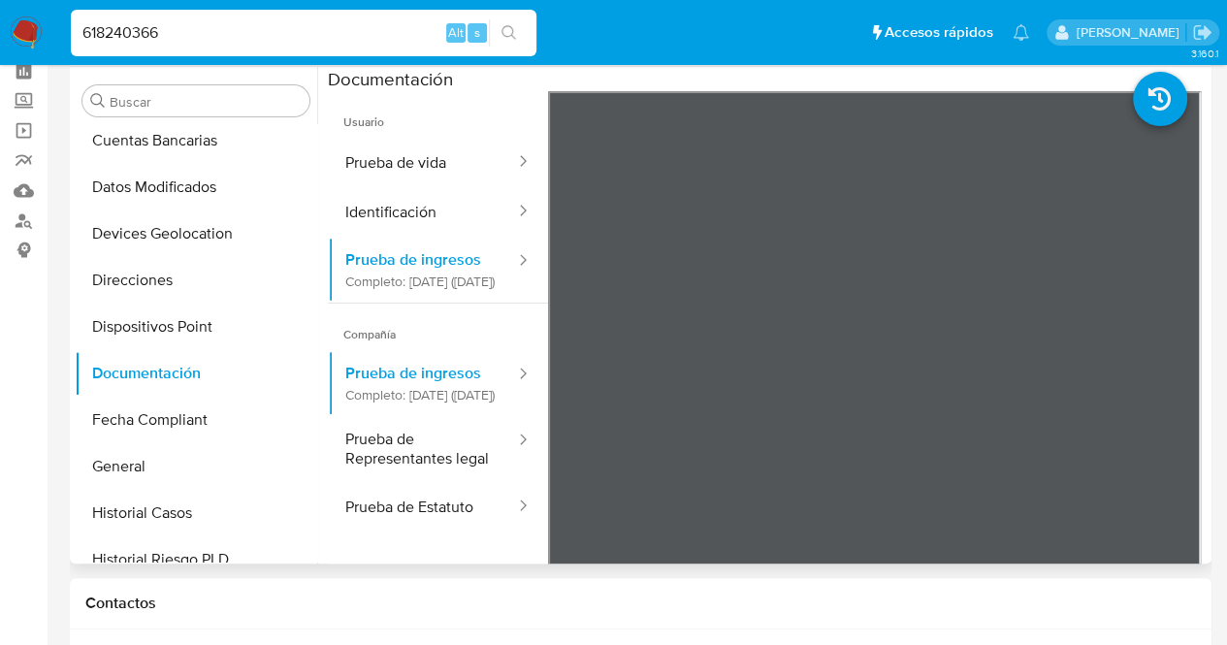
scroll to position [960, 0]
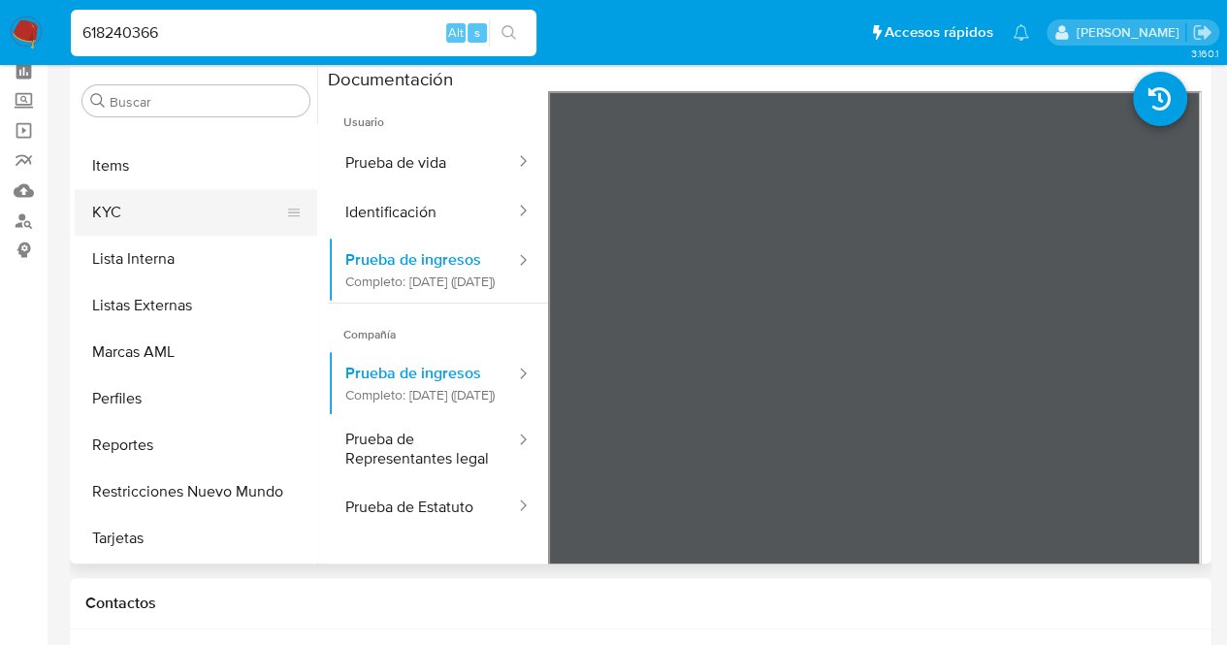
click at [147, 210] on button "KYC" at bounding box center [188, 212] width 227 height 47
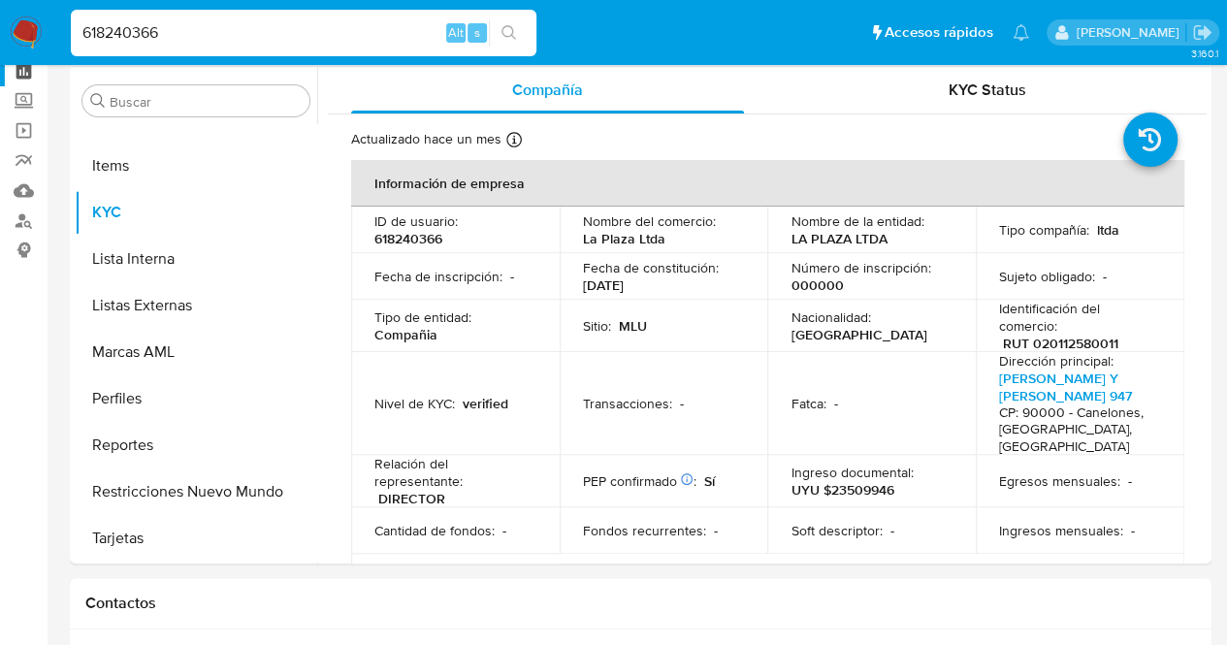
drag, startPoint x: 41, startPoint y: 62, endPoint x: 0, endPoint y: 73, distance: 42.1
paste input "436790572"
type input "436790572"
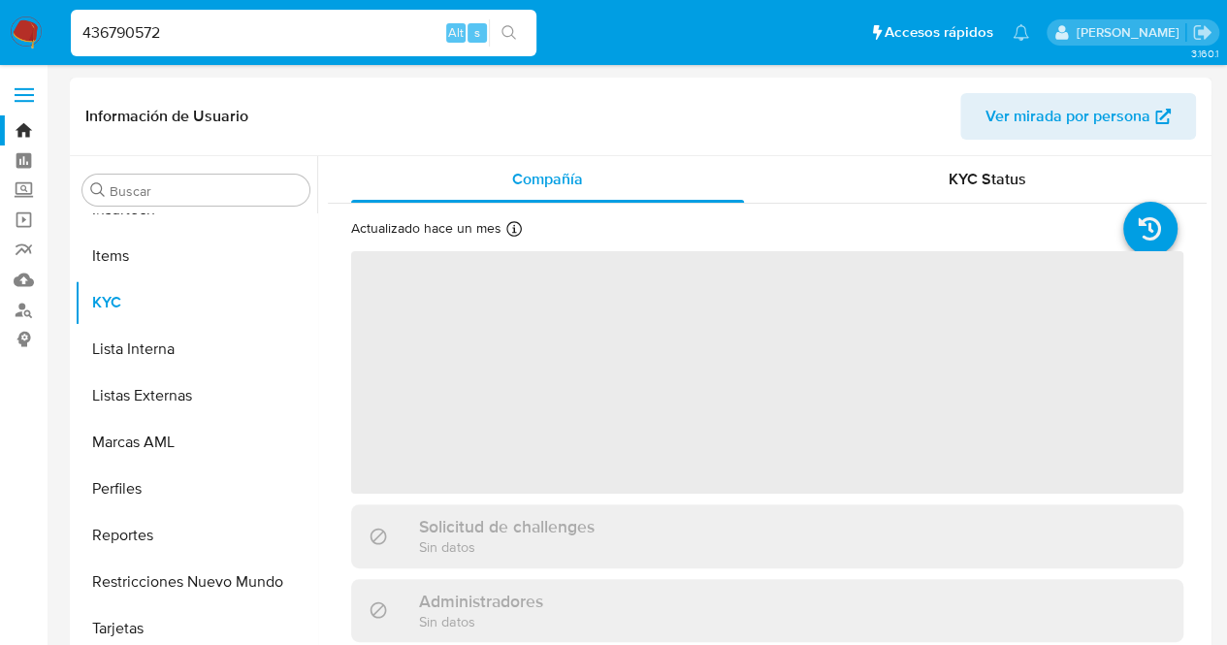
scroll to position [960, 0]
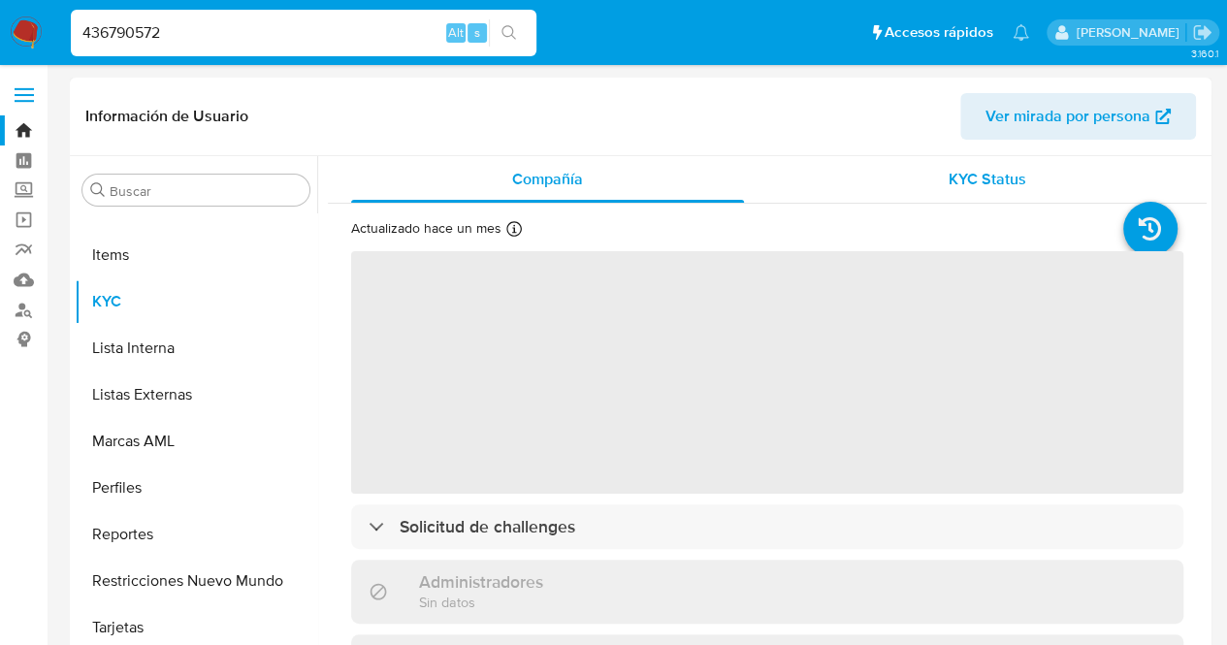
select select "10"
click at [1006, 186] on span "KYC Status" at bounding box center [988, 179] width 78 height 22
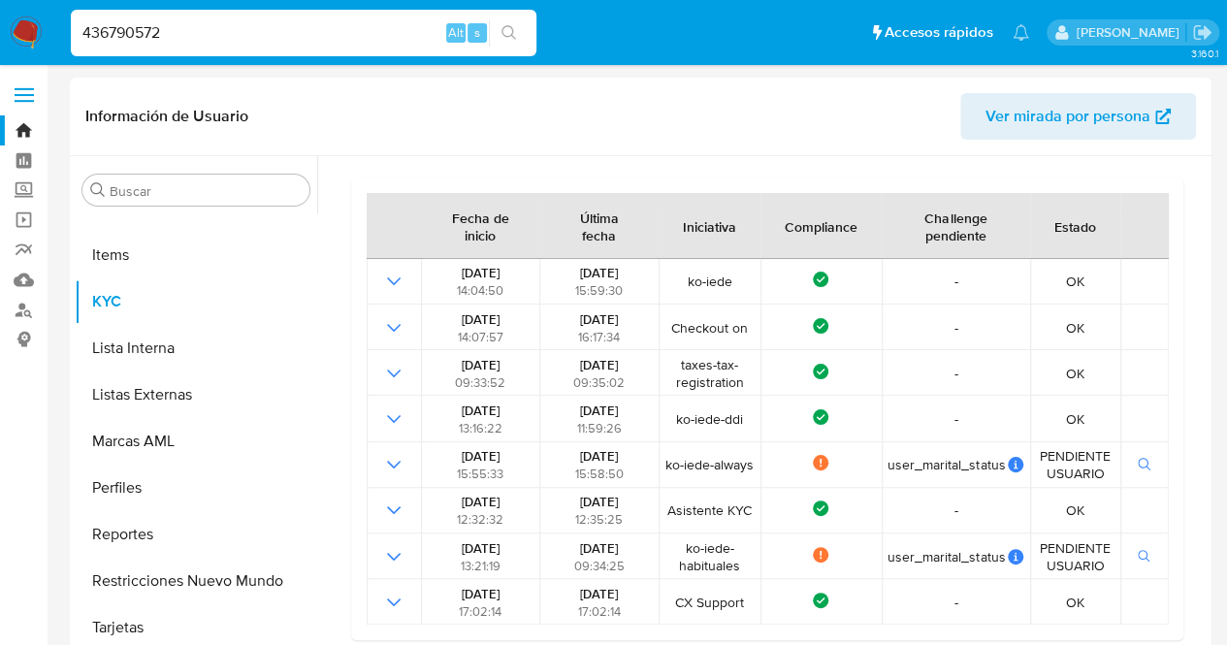
scroll to position [0, 0]
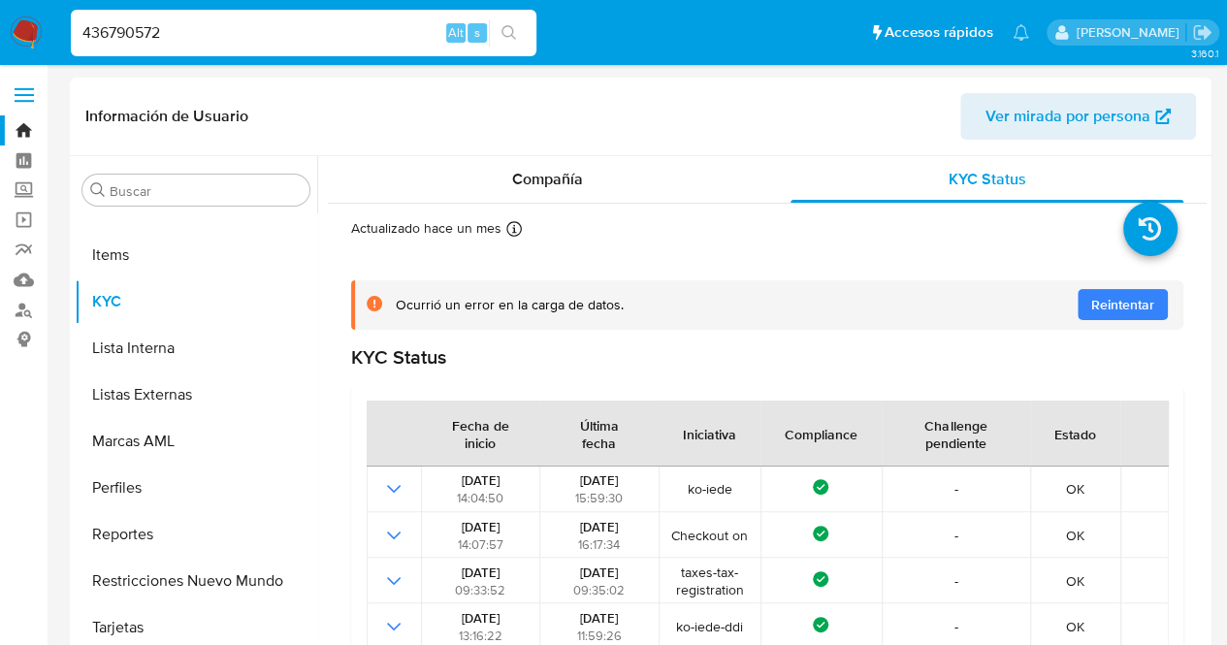
drag, startPoint x: 193, startPoint y: 32, endPoint x: 0, endPoint y: 36, distance: 193.1
click at [0, 36] on nav "Pausado Ver notificaciones 436790572 Alt s Accesos rápidos Presiona las siguien…" at bounding box center [613, 32] width 1227 height 65
paste input "618240366"
type input "618240366"
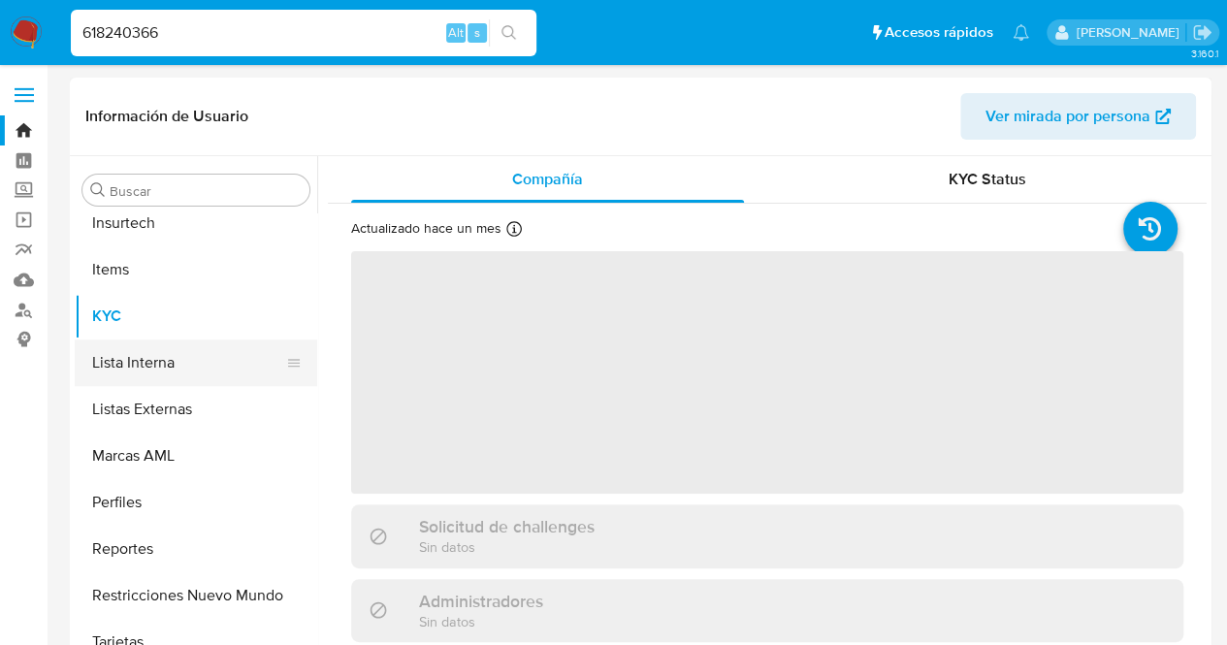
scroll to position [960, 0]
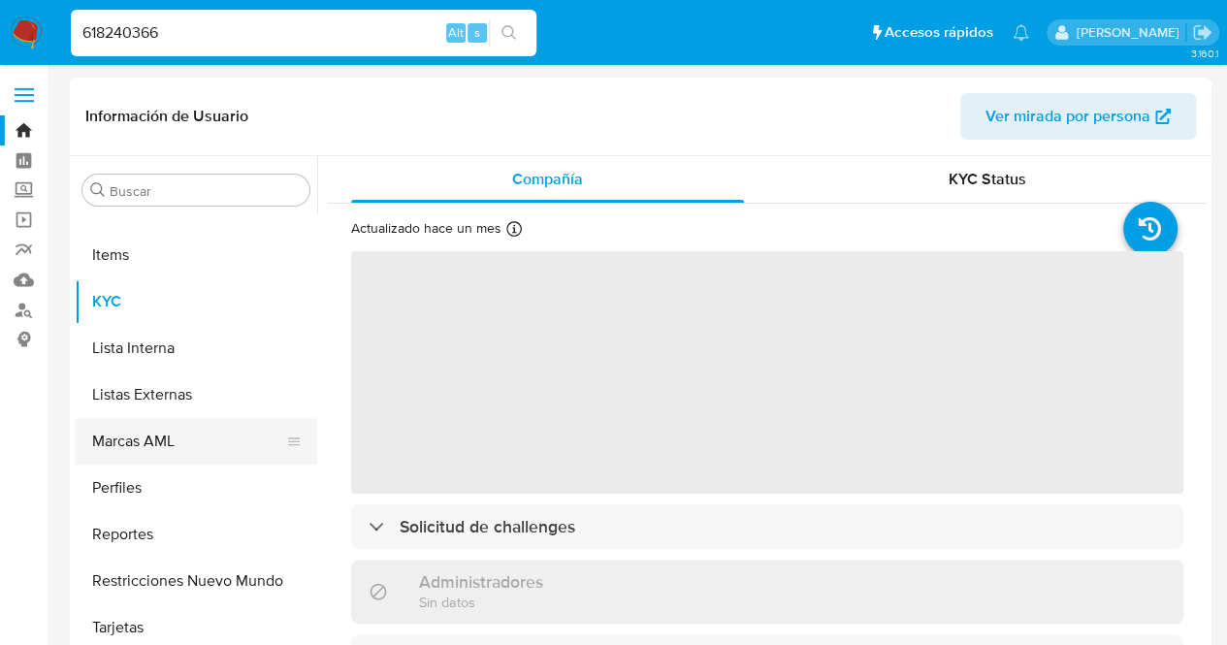
select select "10"
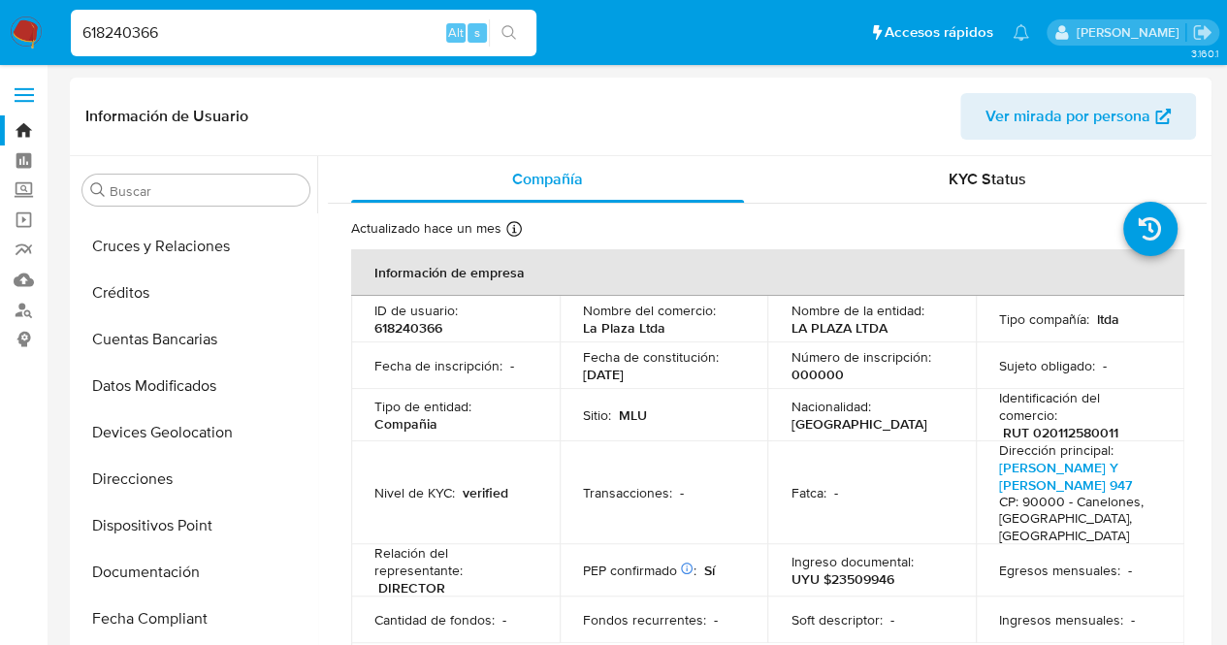
scroll to position [237, 0]
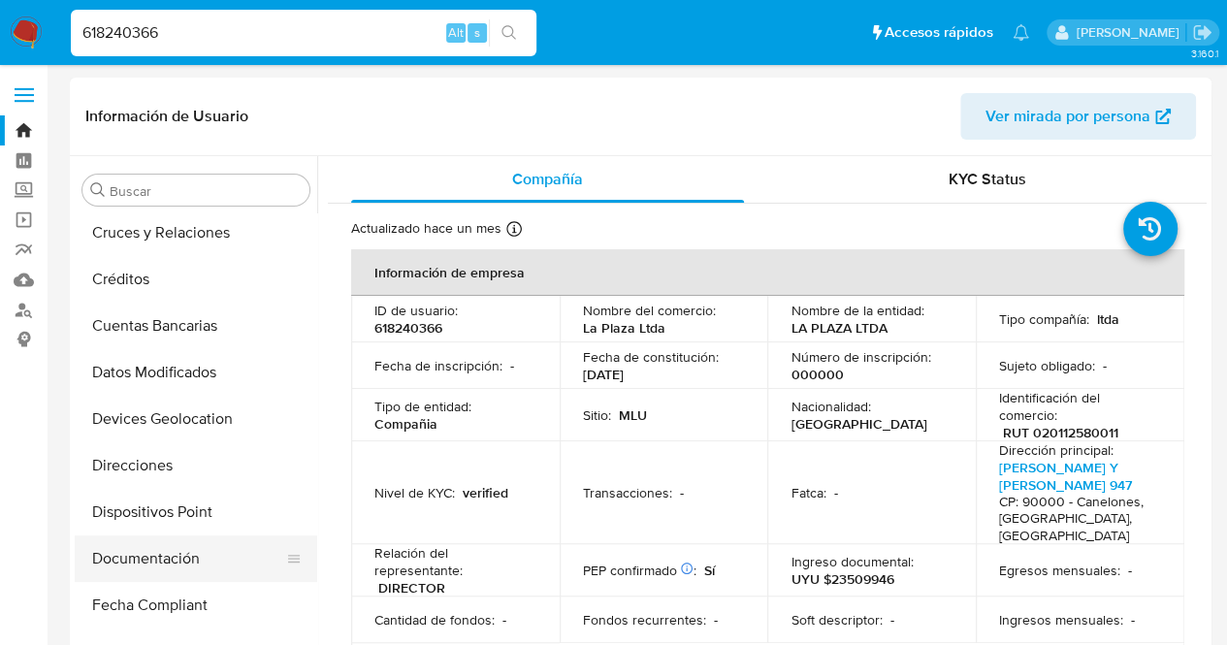
click at [173, 565] on button "Documentación" at bounding box center [188, 559] width 227 height 47
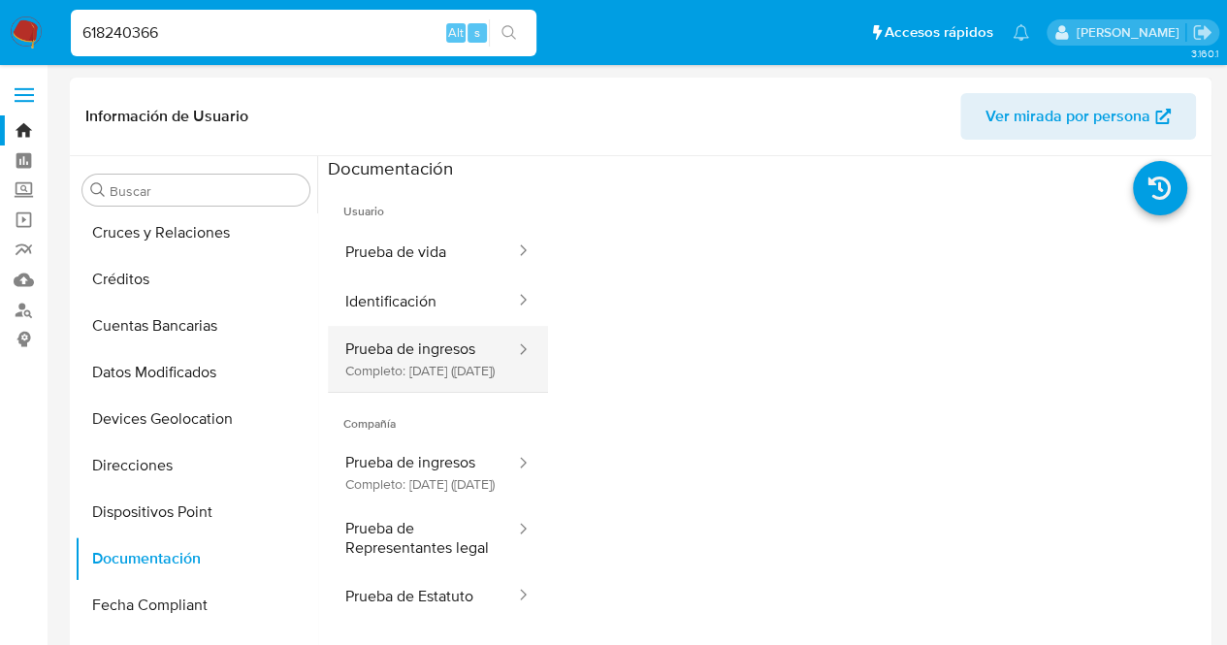
click at [479, 377] on button "Prueba de ingresos Completo: [DATE] ([DATE])" at bounding box center [422, 359] width 189 height 66
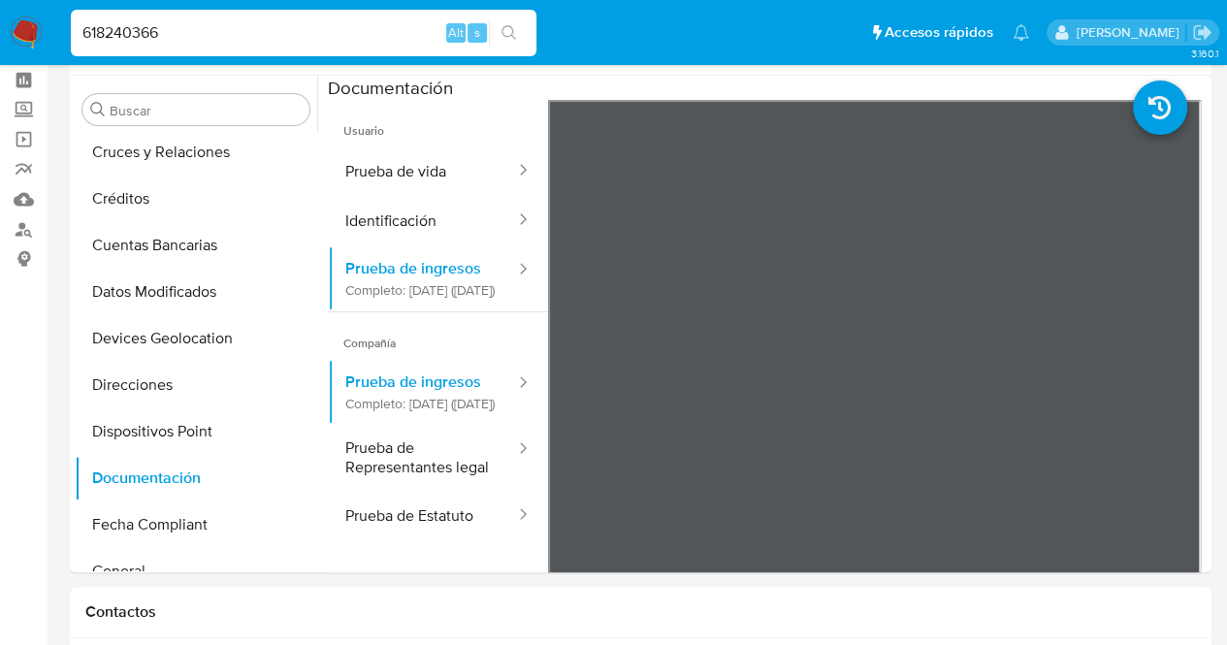
scroll to position [83, 0]
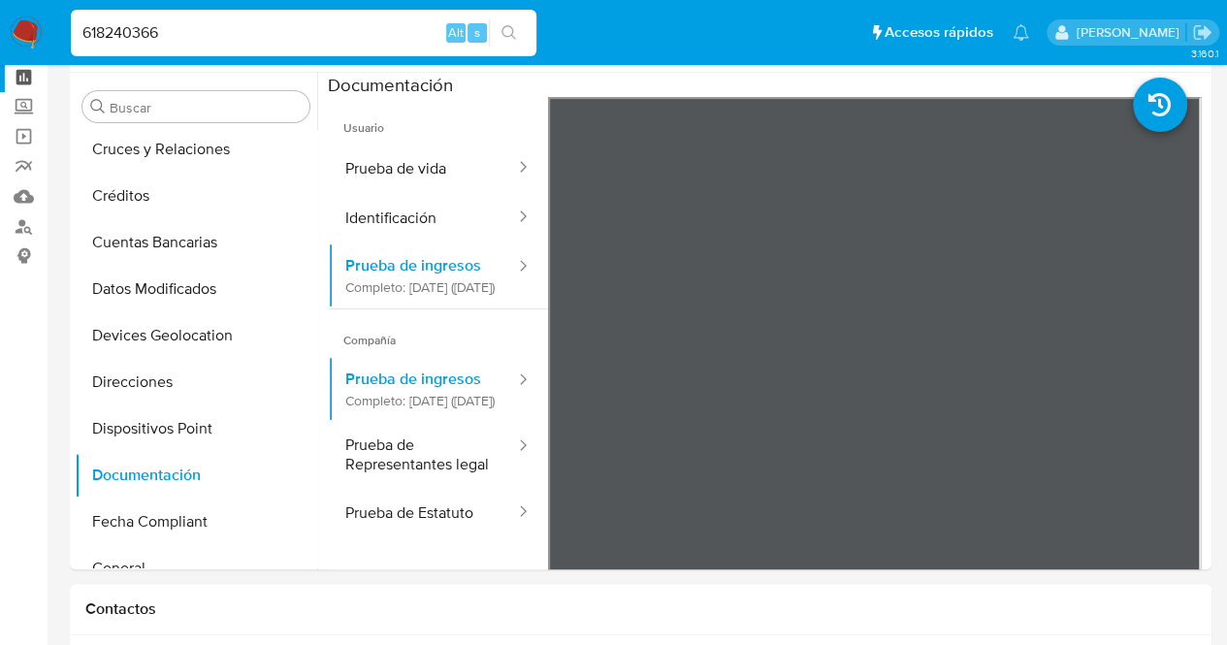
drag, startPoint x: 253, startPoint y: 28, endPoint x: 0, endPoint y: 82, distance: 259.0
paste input "1697891830"
type input "1697891830"
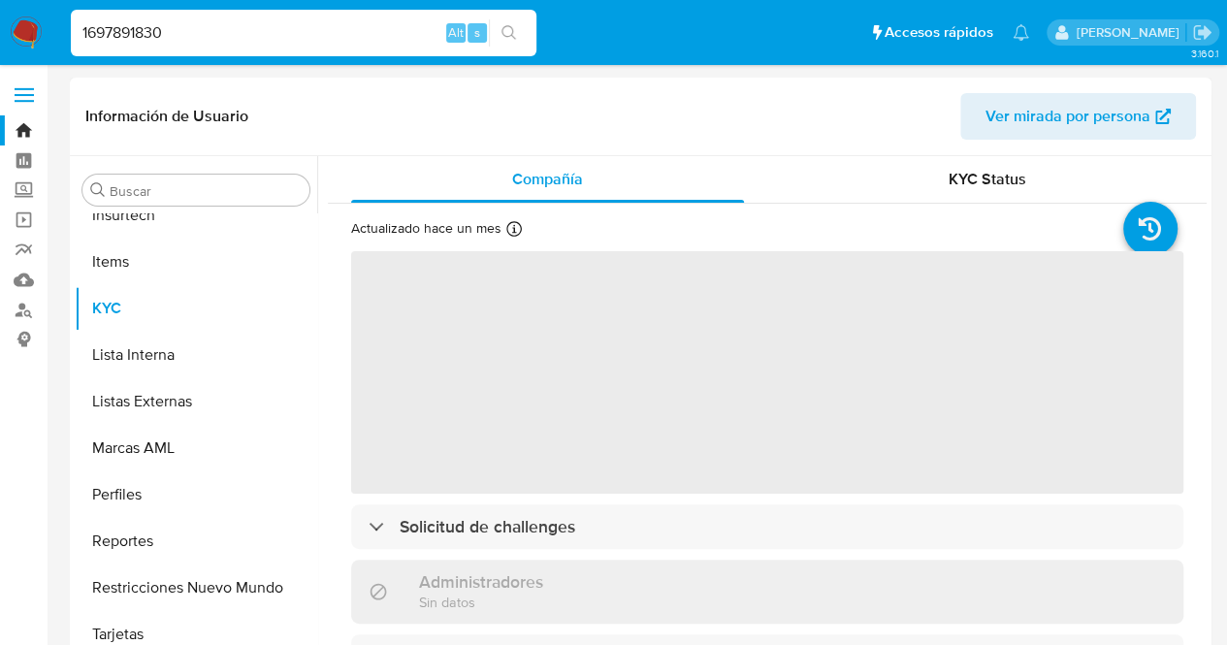
scroll to position [960, 0]
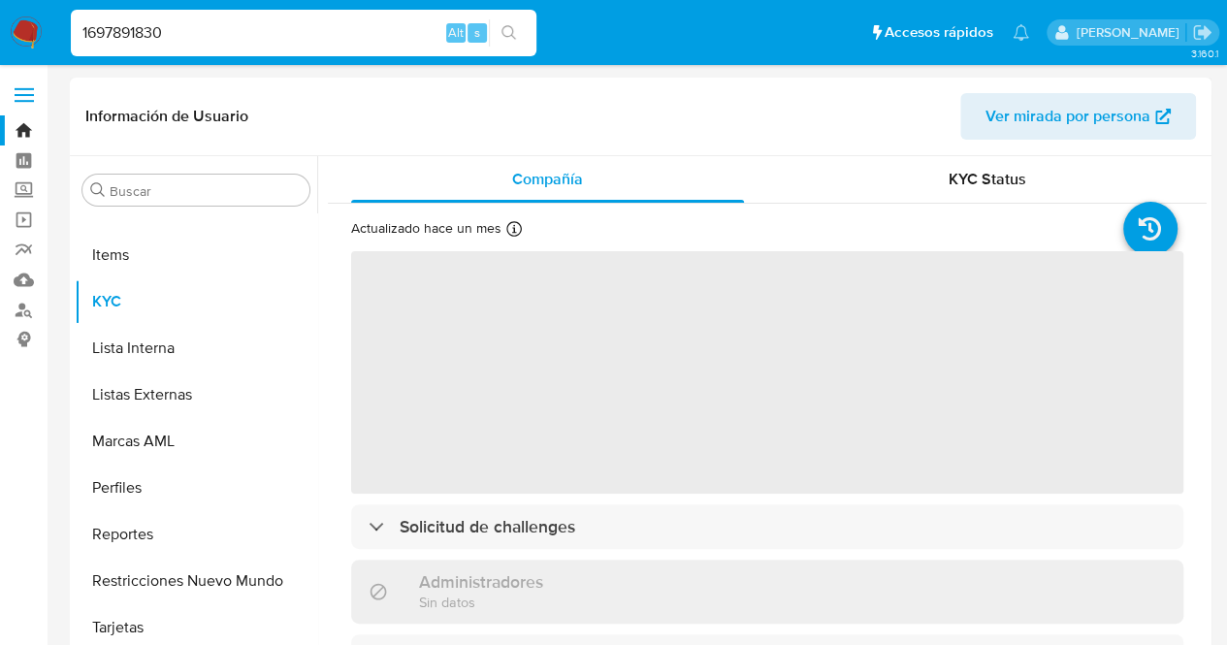
select select "10"
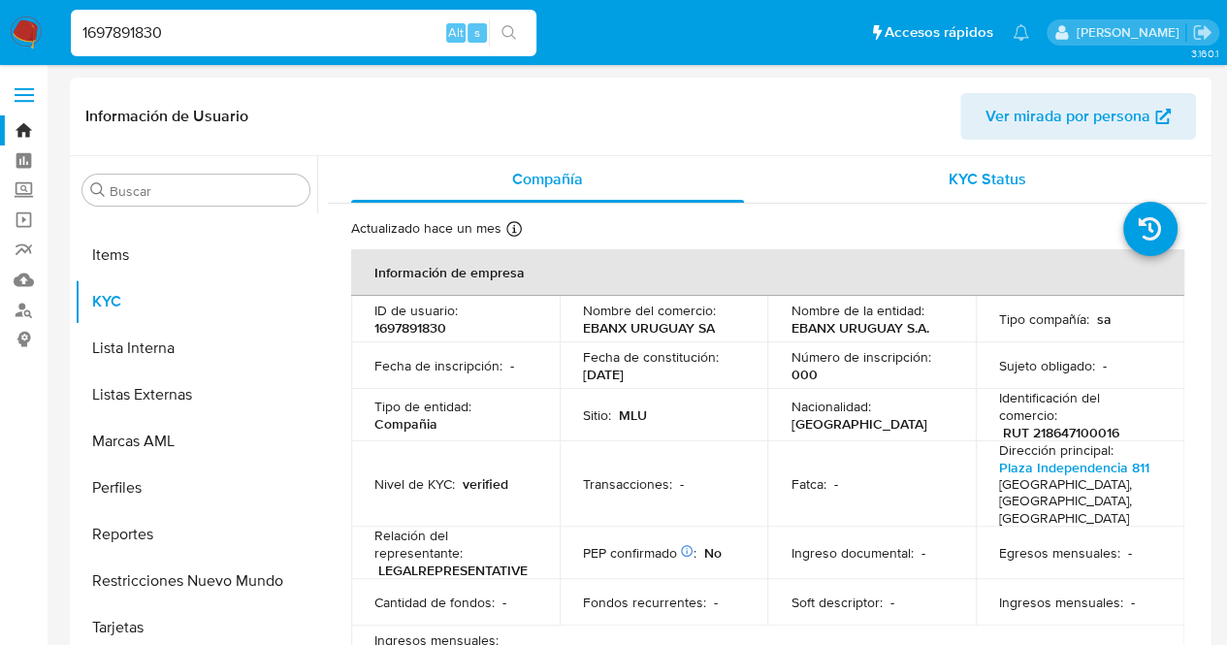
click at [957, 195] on div "KYC Status" at bounding box center [987, 179] width 393 height 47
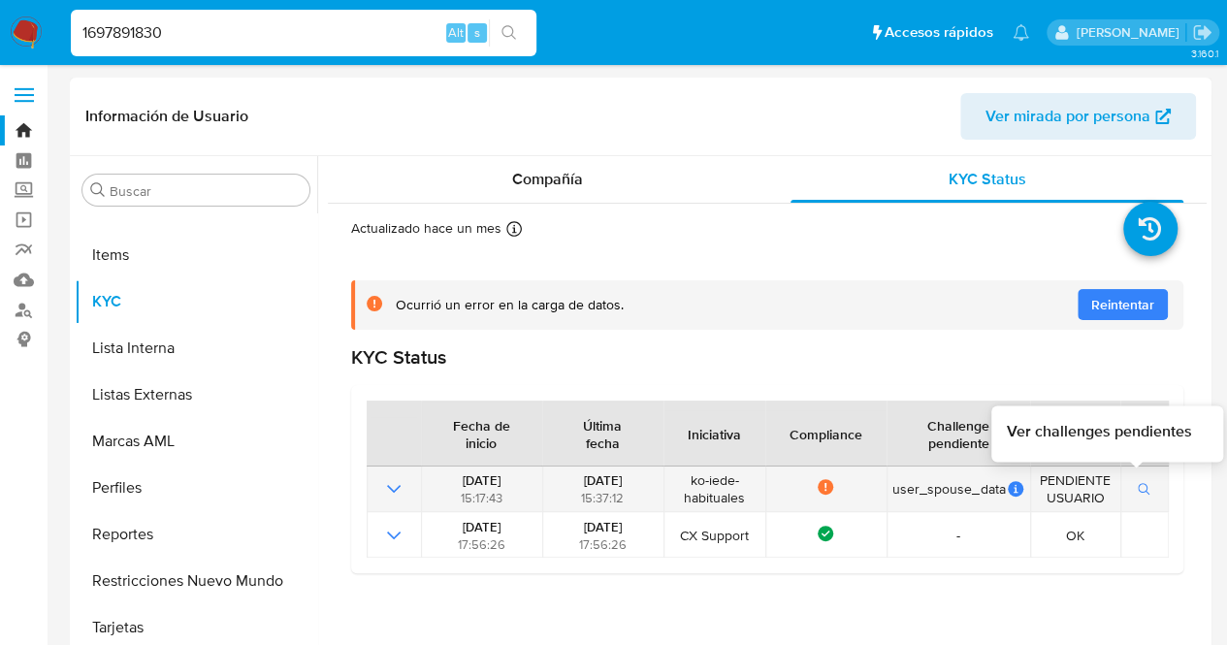
click at [1140, 493] on icon "button" at bounding box center [1144, 489] width 12 height 12
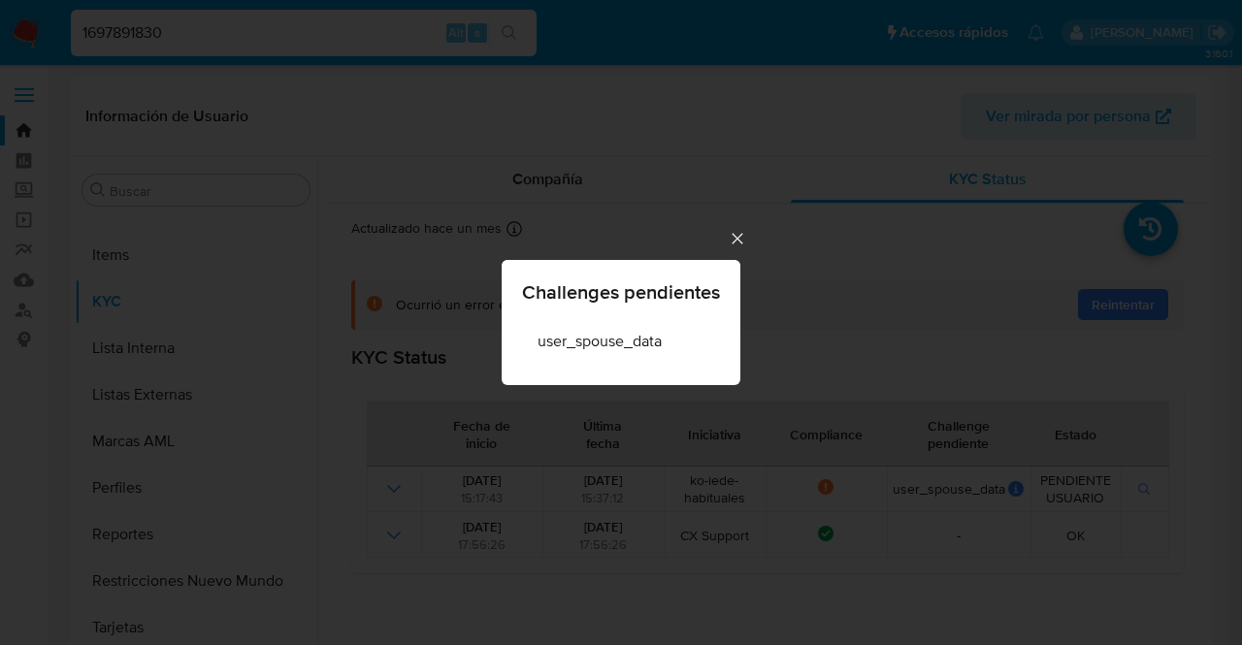
click at [741, 239] on icon "Cerrar" at bounding box center [737, 238] width 19 height 19
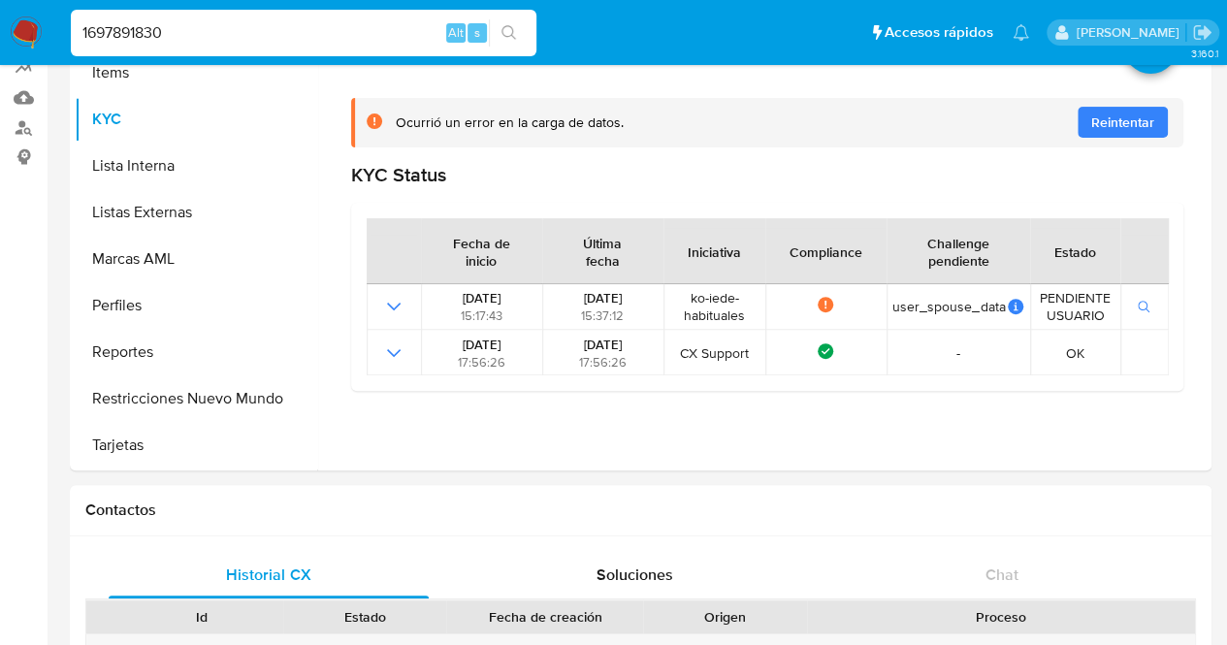
scroll to position [167, 0]
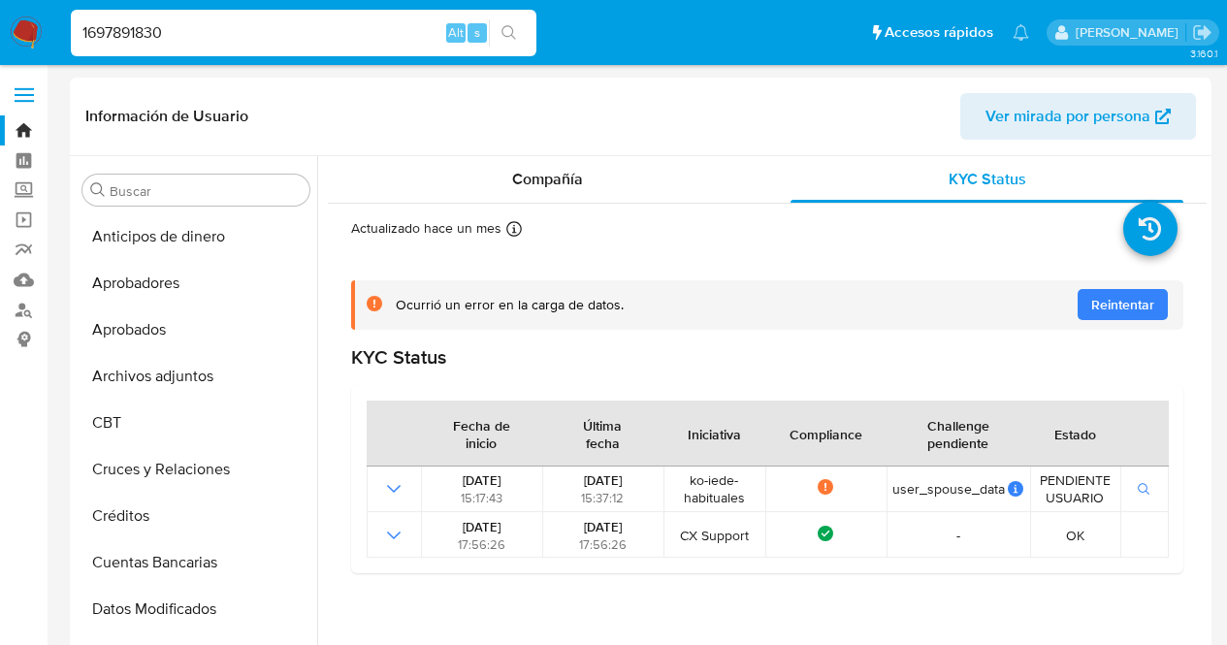
select select "10"
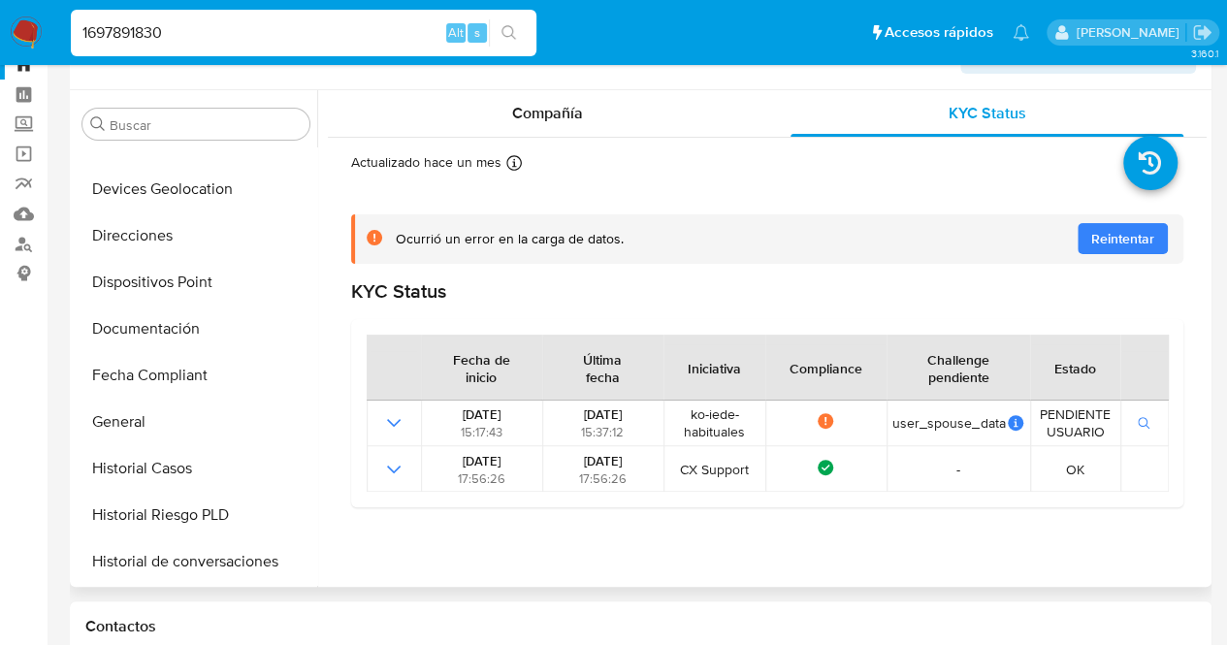
scroll to position [960, 0]
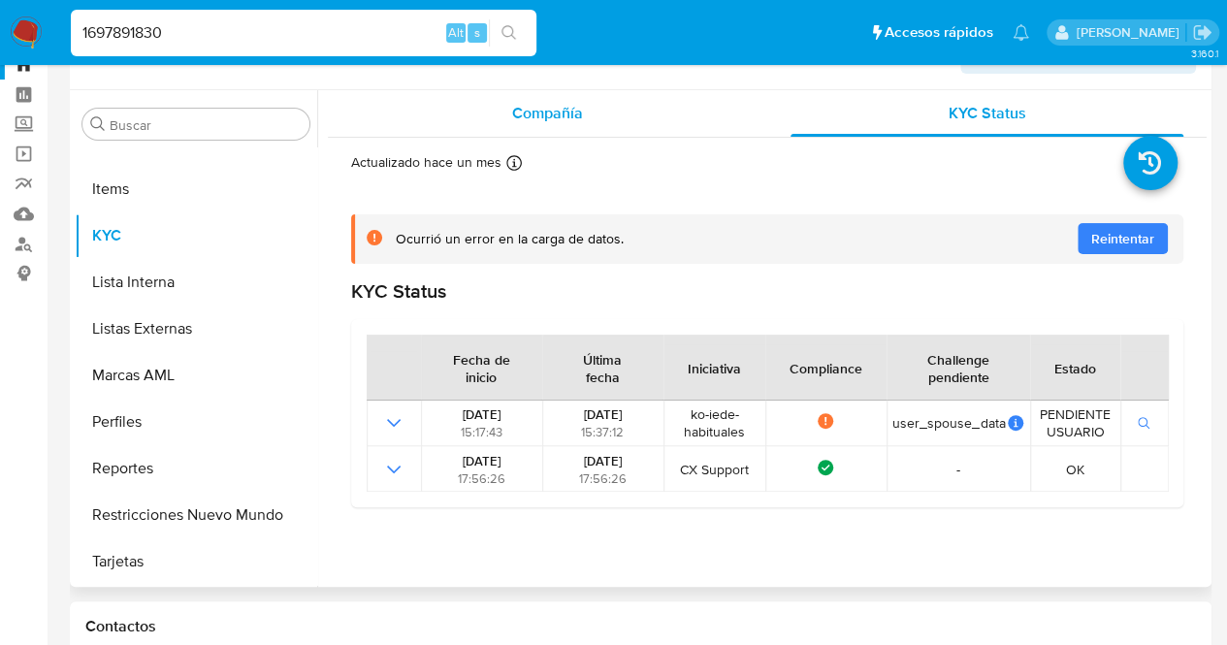
click at [594, 106] on div "Compañía" at bounding box center [547, 113] width 393 height 47
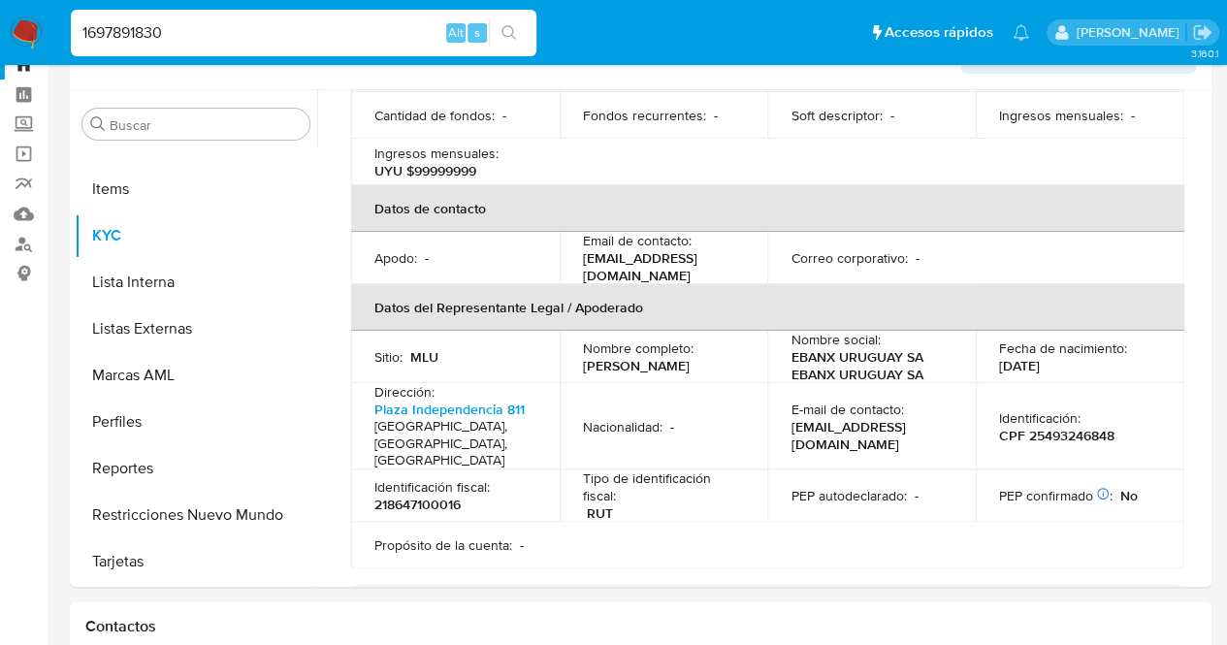
scroll to position [418, 0]
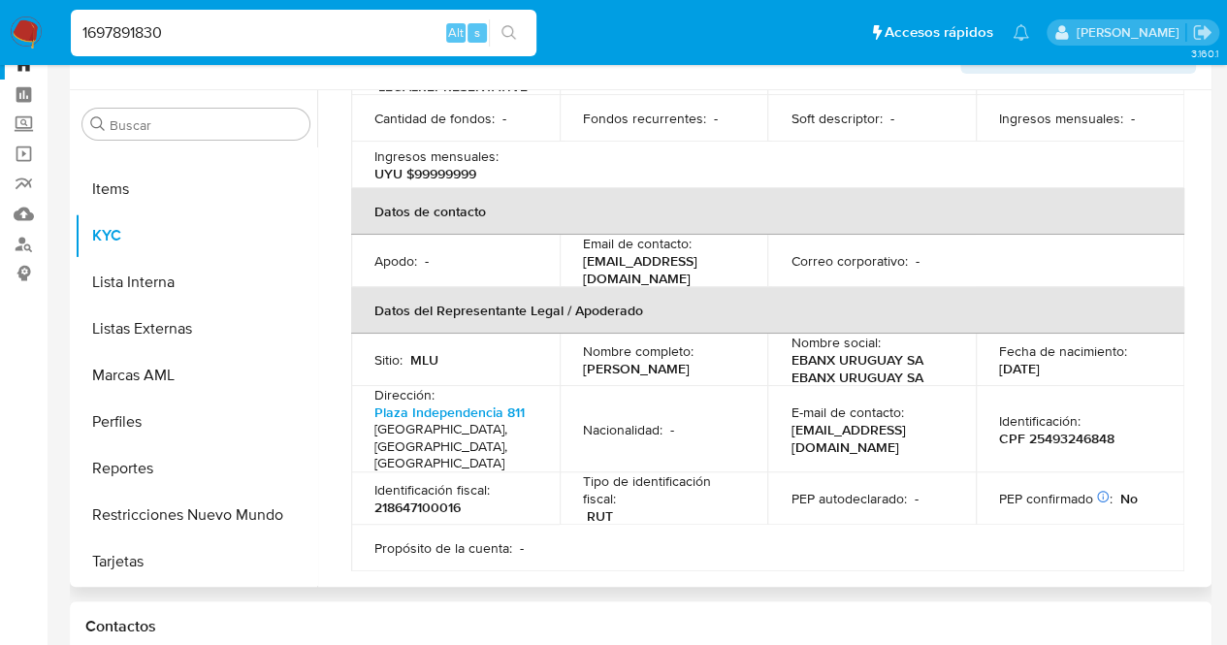
click at [858, 376] on p "EBANX URUGUAY SA EBANX URUGUAY SA" at bounding box center [868, 368] width 154 height 35
click at [785, 297] on th "Datos del Representante Legal / Apoderado" at bounding box center [767, 310] width 833 height 47
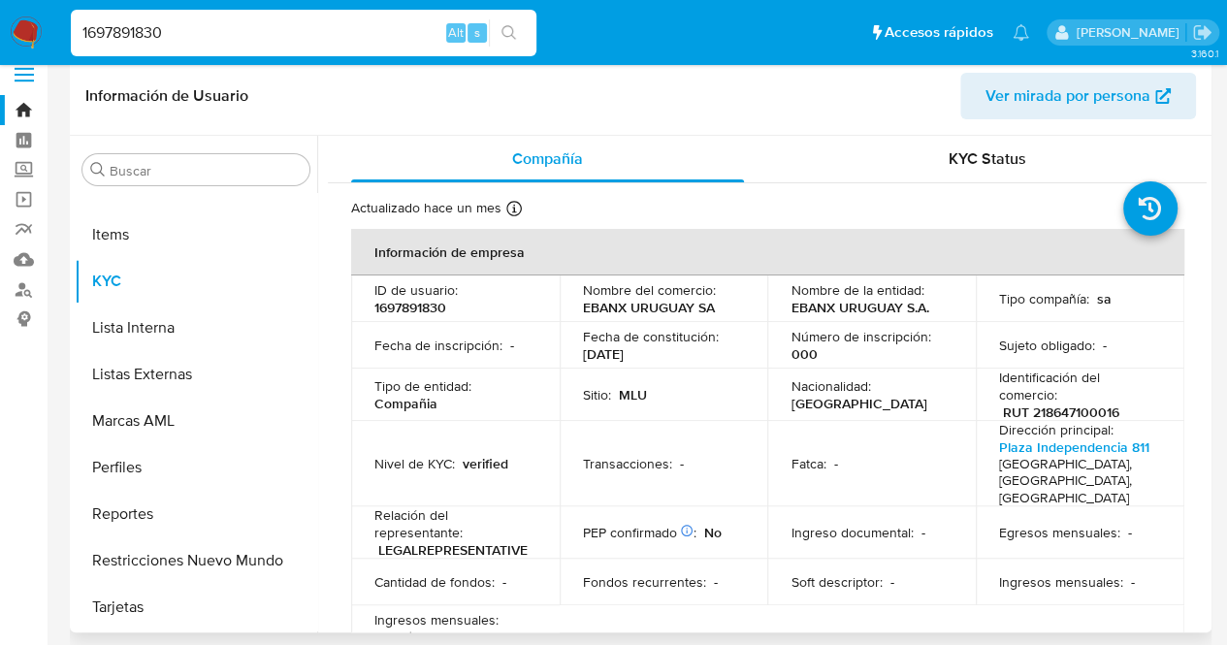
scroll to position [0, 0]
